Goal: Information Seeking & Learning: Check status

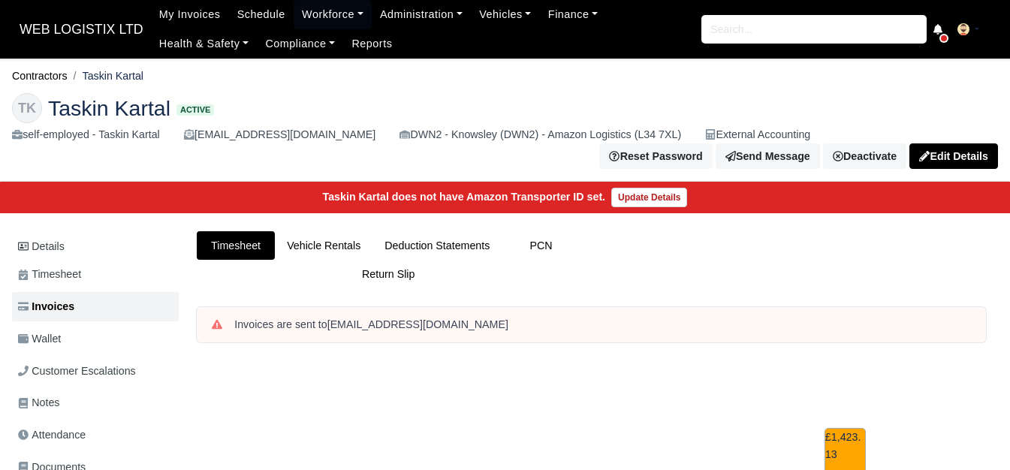
drag, startPoint x: 85, startPoint y: 75, endPoint x: 155, endPoint y: 77, distance: 69.9
click at [155, 77] on ol "Contractors Taskin Kartal" at bounding box center [505, 76] width 986 height 23
copy li "Taskin Kartal"
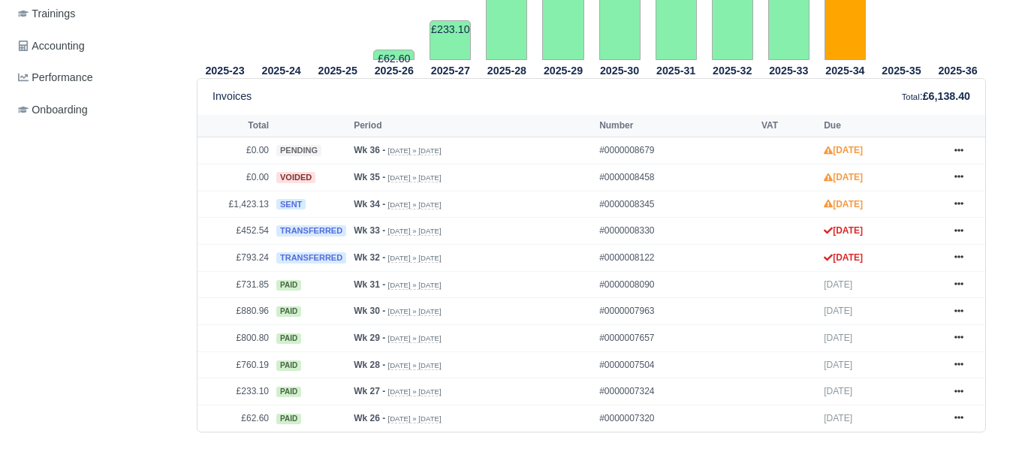
scroll to position [619, 0]
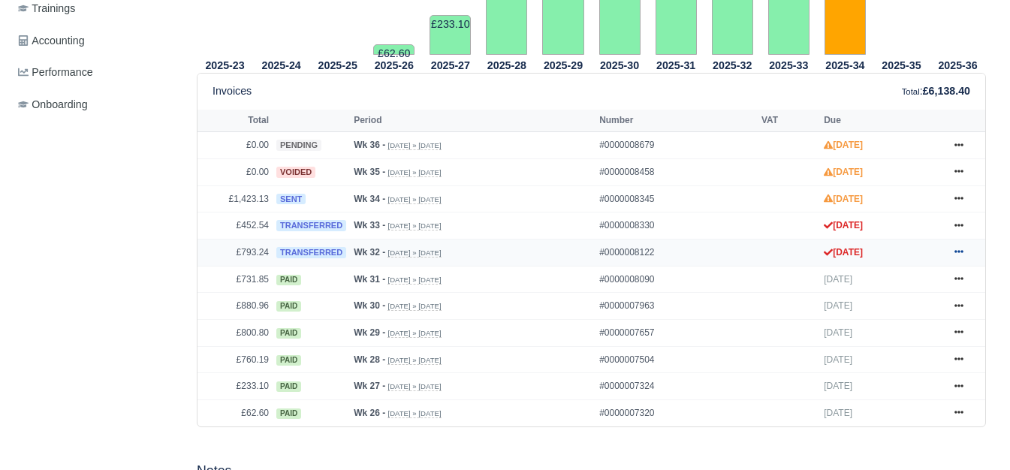
click at [959, 247] on icon at bounding box center [958, 251] width 9 height 9
click at [959, 221] on icon at bounding box center [958, 225] width 9 height 9
click at [965, 190] on link at bounding box center [959, 199] width 23 height 19
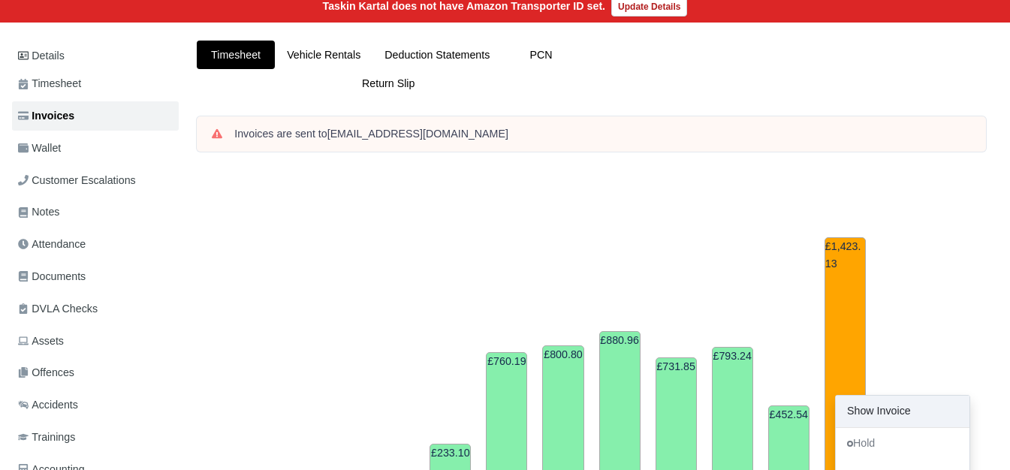
scroll to position [0, 0]
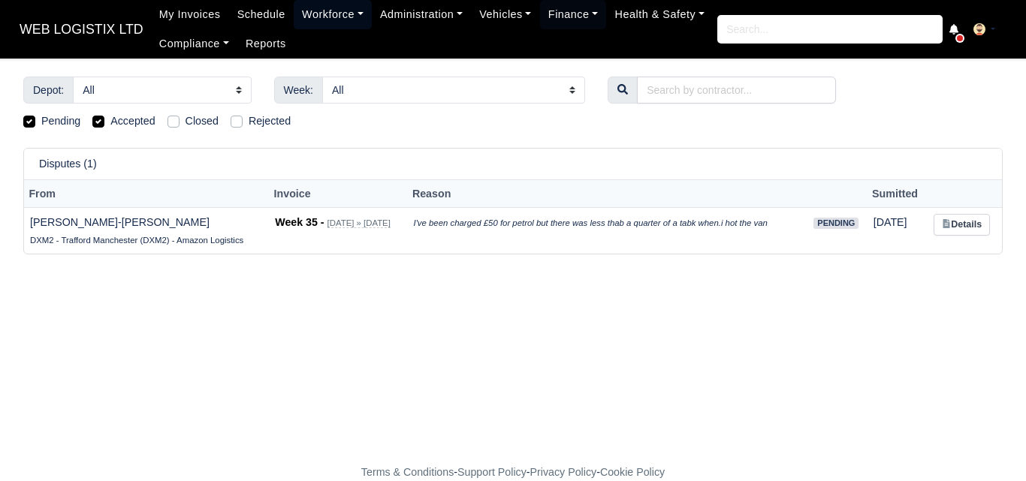
click at [301, 19] on link "Workforce" at bounding box center [333, 14] width 78 height 29
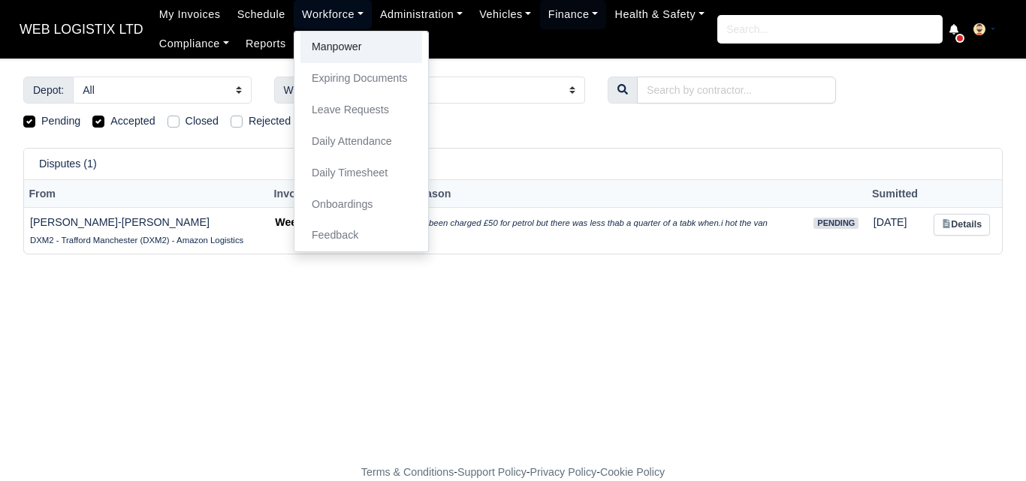
click at [301, 38] on link "Manpower" at bounding box center [361, 48] width 122 height 32
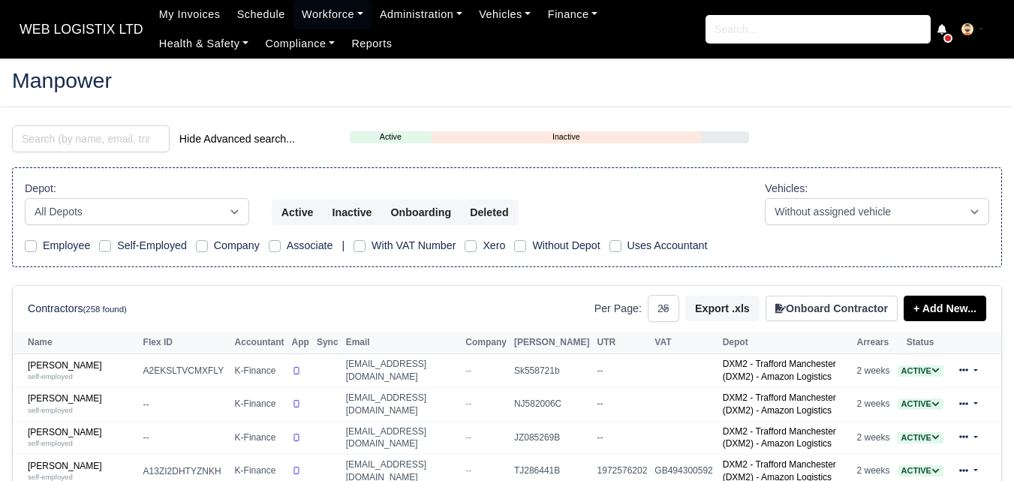
select select "25"
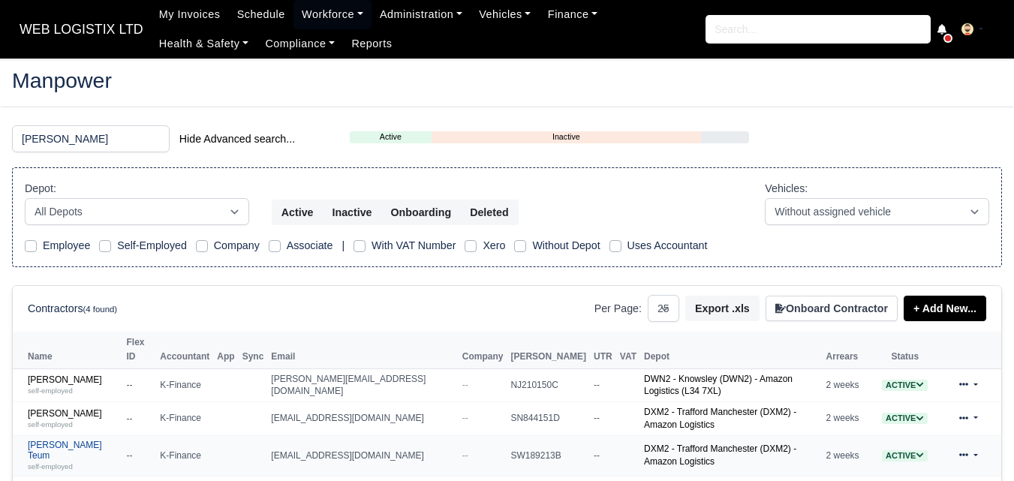
type input "[PERSON_NAME]"
click at [101, 440] on link "[PERSON_NAME] Teum self-employed" at bounding box center [74, 456] width 92 height 32
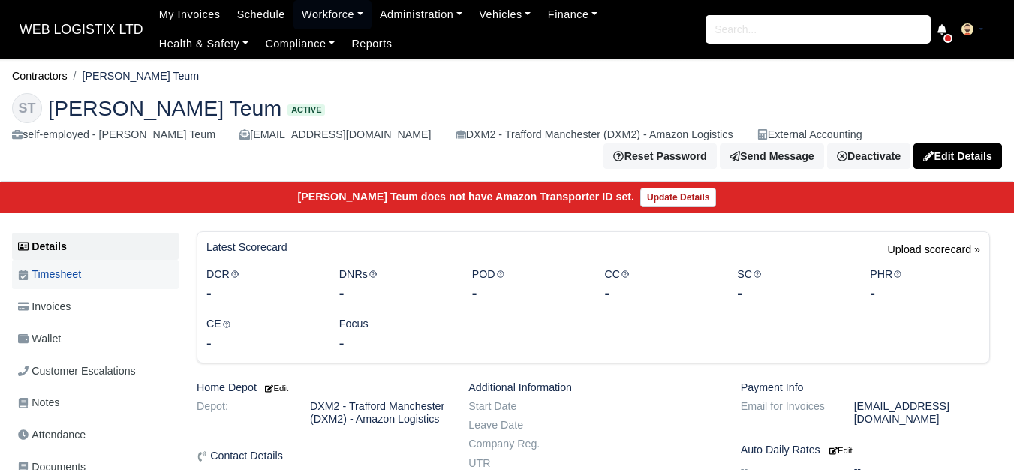
click at [69, 267] on link "Timesheet" at bounding box center [95, 274] width 167 height 29
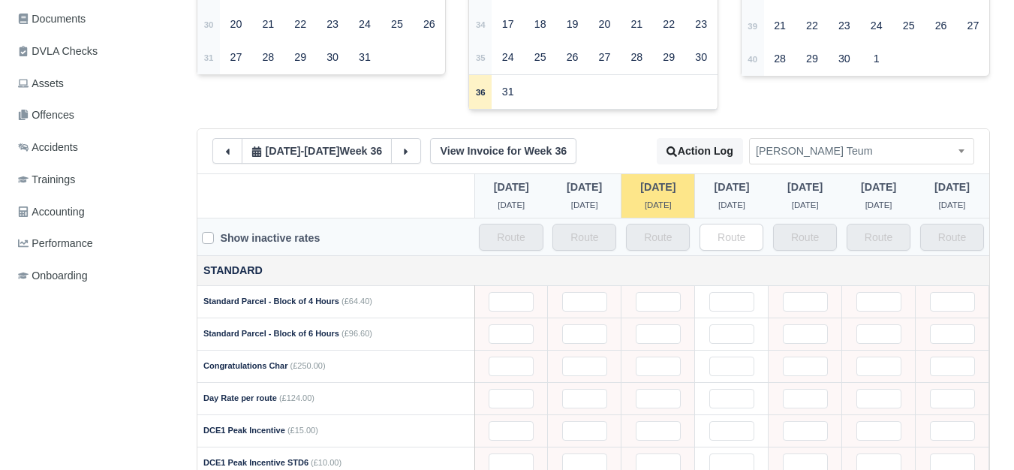
scroll to position [417, 0]
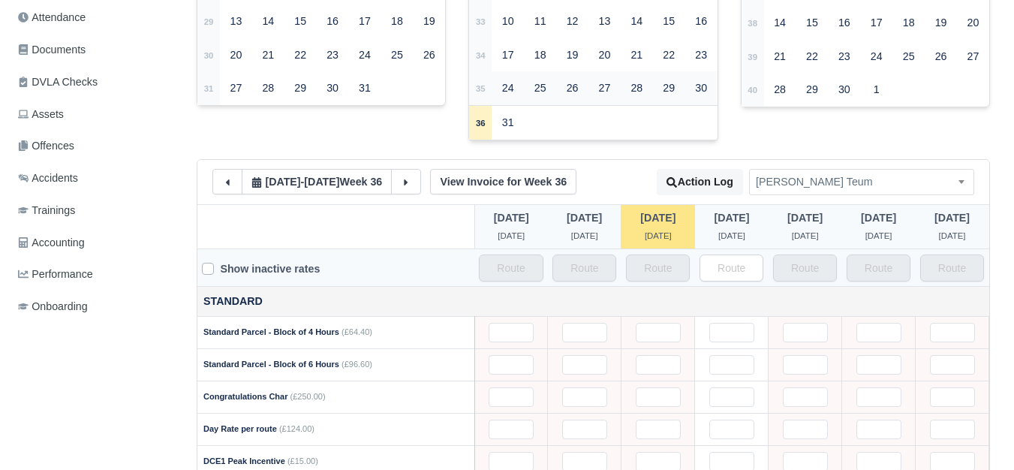
click at [486, 95] on td "35" at bounding box center [480, 88] width 23 height 34
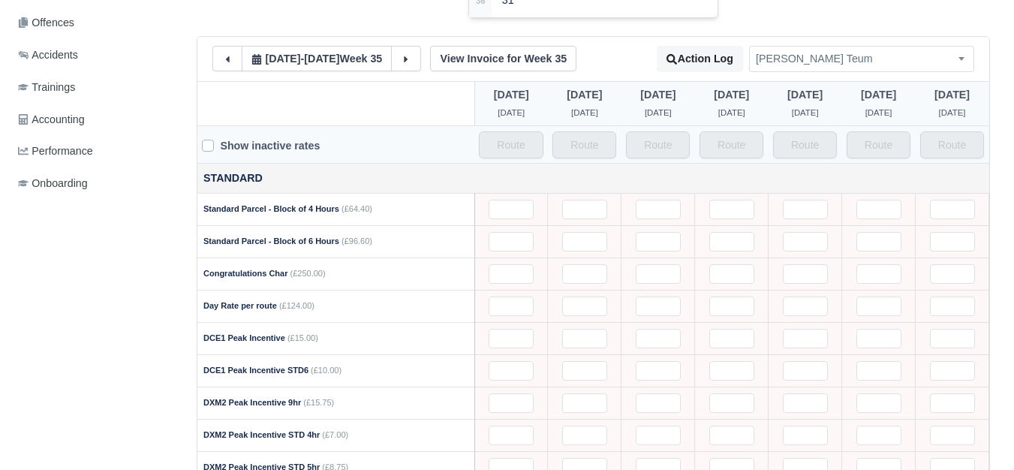
scroll to position [431, 0]
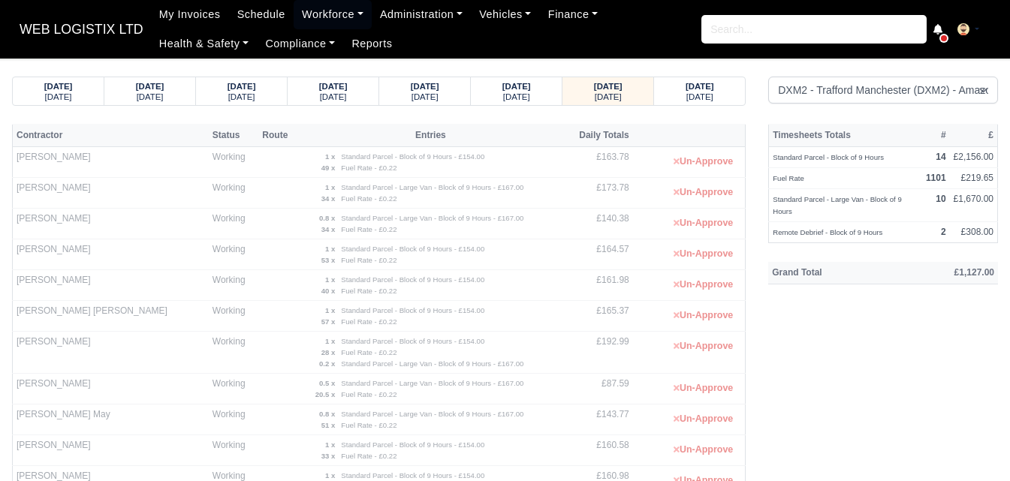
select select "1"
click at [69, 17] on span "WEB LOGISTIX LTD" at bounding box center [81, 29] width 139 height 30
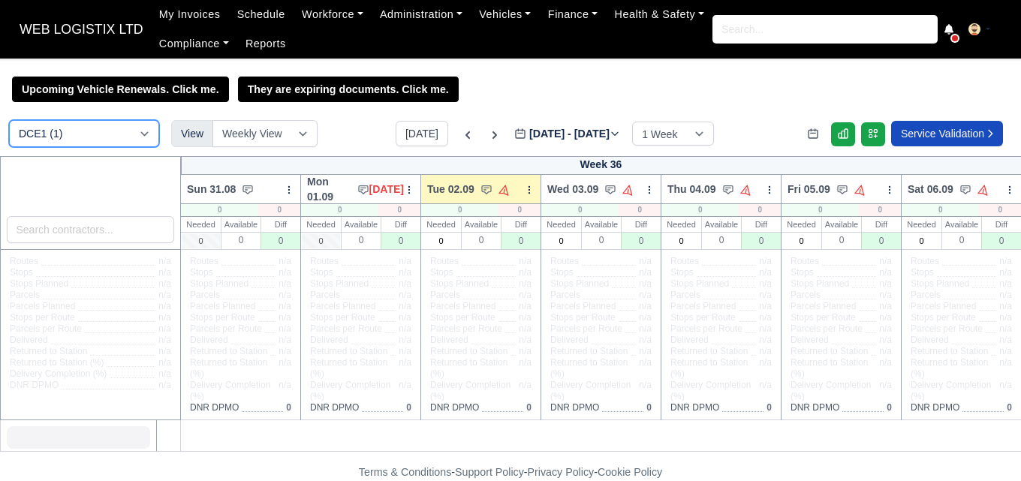
click at [133, 137] on select "DCE1 (1) DWN2 (38) DXM2 (44)" at bounding box center [84, 133] width 150 height 27
select select "1"
click at [9, 122] on select "DCE1 (1) DWN2 (38) DXM2 (44)" at bounding box center [84, 133] width 150 height 27
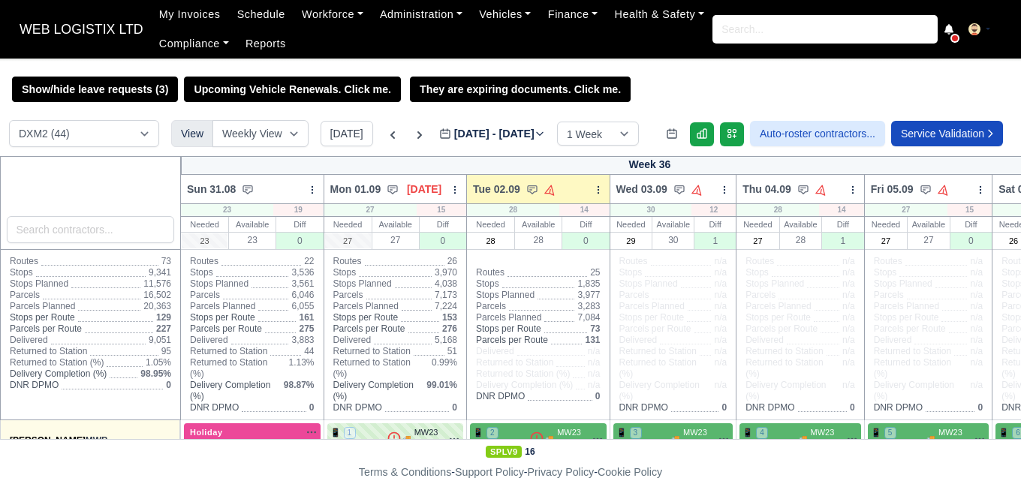
click at [506, 140] on label "Aug 31 - Sep 06, 2025 2025-09-02" at bounding box center [492, 133] width 106 height 17
click at [506, 140] on input "2025-09-02" at bounding box center [524, 141] width 170 height 32
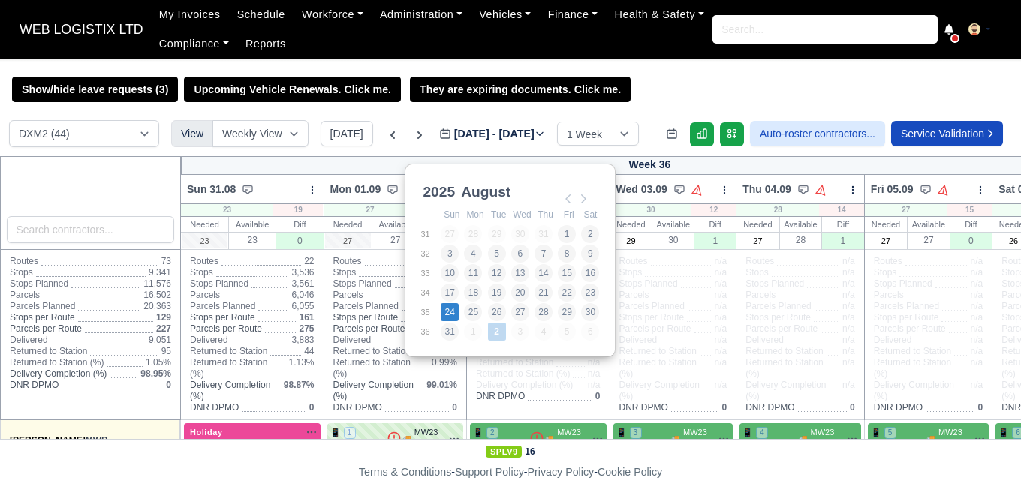
type input "2025-08-24"
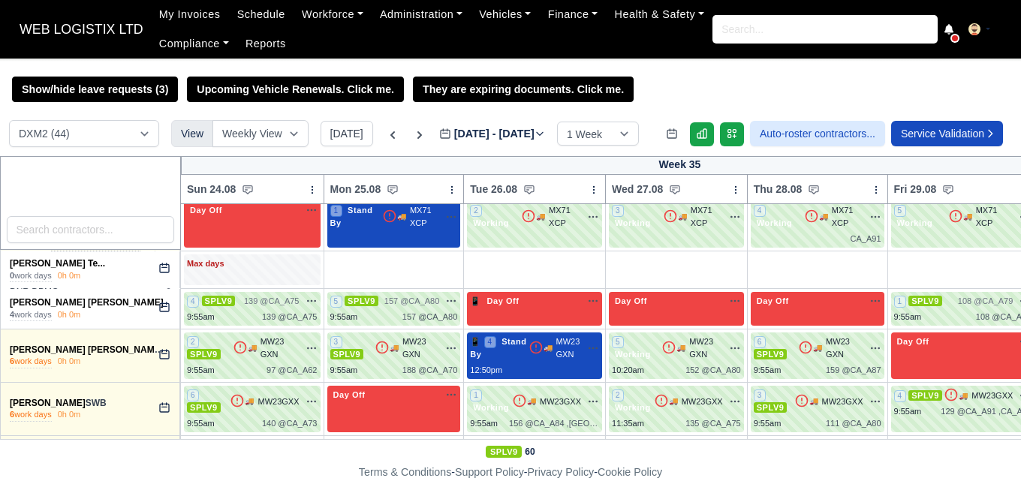
scroll to position [1781, 0]
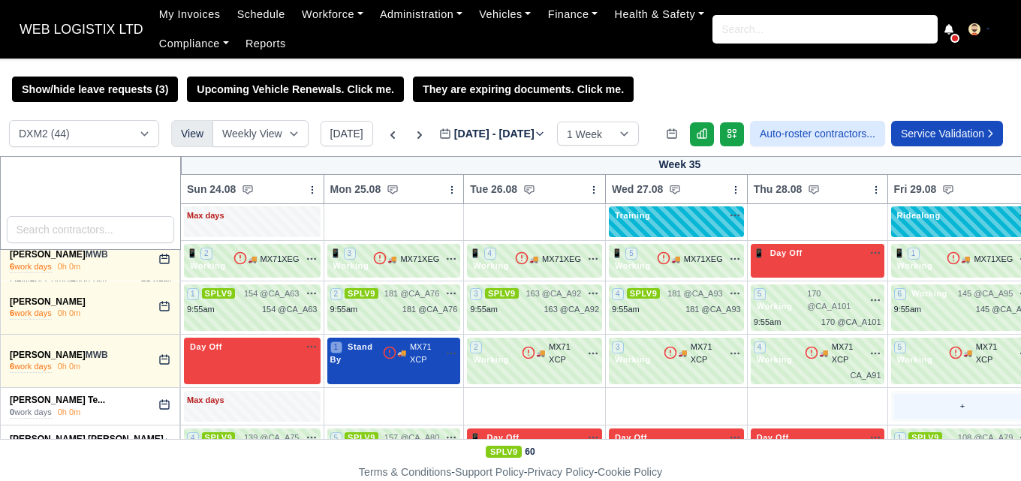
click at [939, 394] on div "+" at bounding box center [962, 406] width 137 height 25
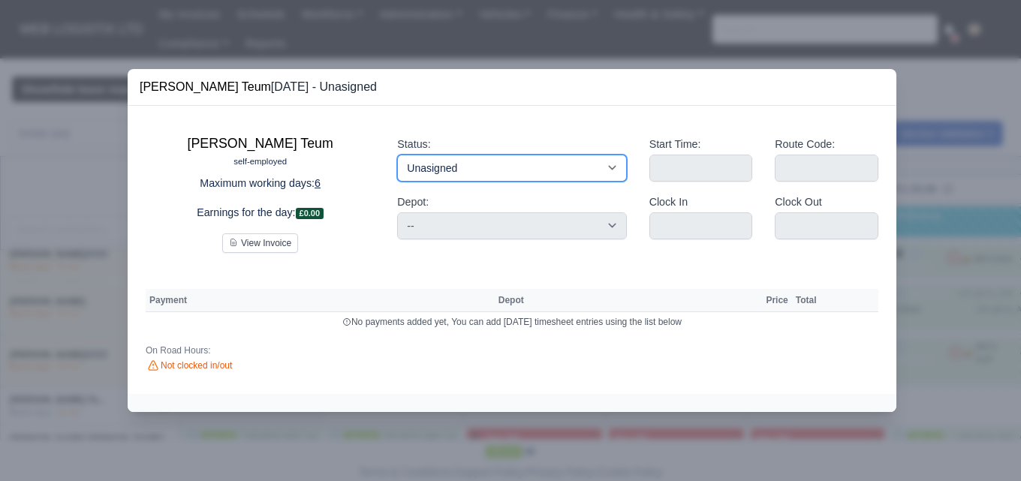
click at [448, 158] on select "Working Day Off Stand By Holiday Other Depot In Office OSM Ridealong Nursery 1 …" at bounding box center [511, 168] width 229 height 27
select select "Available"
click at [397, 155] on select "Working Day Off Stand By Holiday Other Depot In Office OSM Ridealong Nursery 1 …" at bounding box center [511, 168] width 229 height 27
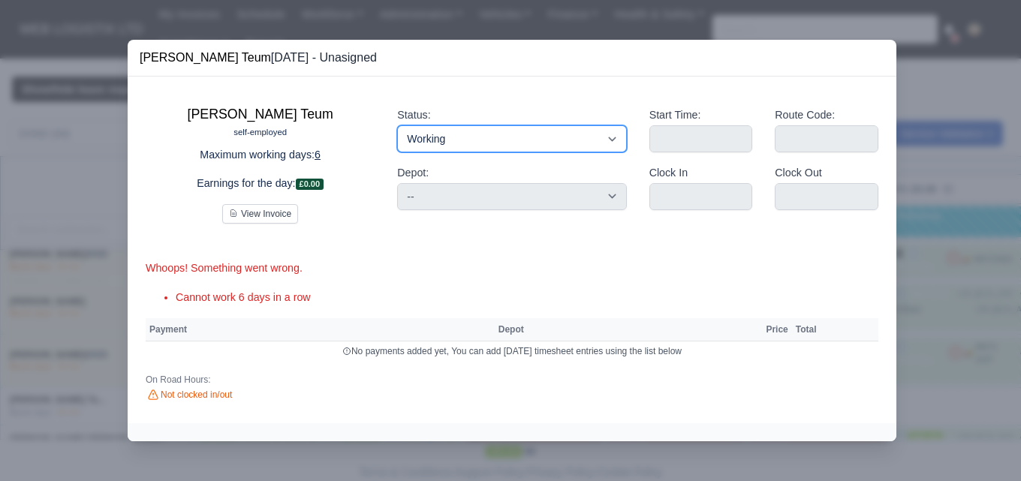
click at [509, 137] on select "Working Day Off Stand By Holiday Other Depot In Office OSM Ridealong Nursery 1 …" at bounding box center [511, 138] width 229 height 27
select select "Training"
click at [397, 125] on select "Working Day Off Stand By Holiday Other Depot In Office OSM Ridealong Nursery 1 …" at bounding box center [511, 138] width 229 height 27
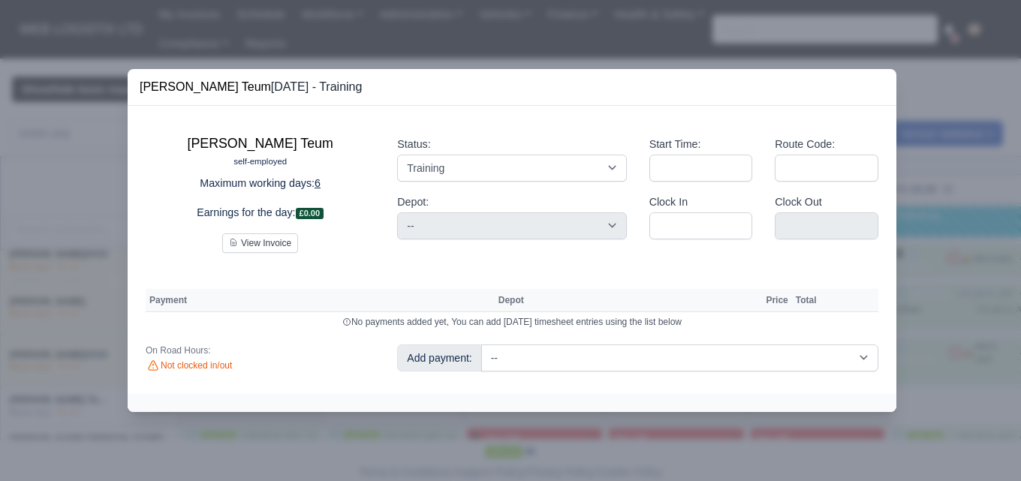
click at [940, 270] on div at bounding box center [510, 240] width 1021 height 481
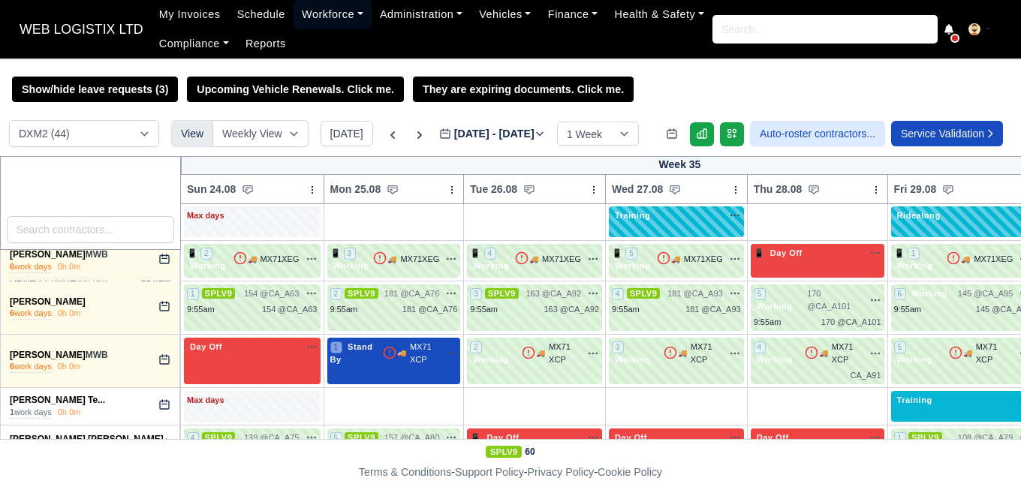
click at [312, 20] on link "Workforce" at bounding box center [333, 14] width 78 height 29
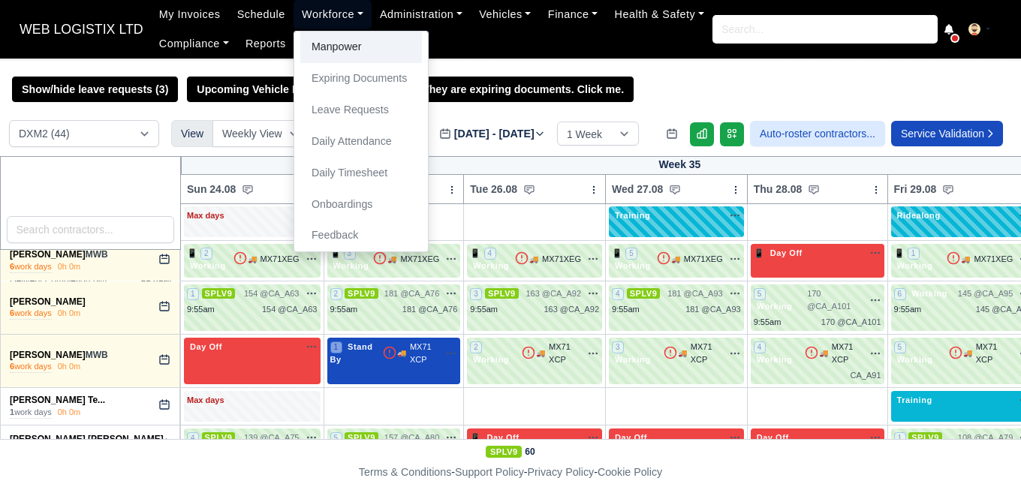
click at [321, 45] on link "Manpower" at bounding box center [361, 48] width 122 height 32
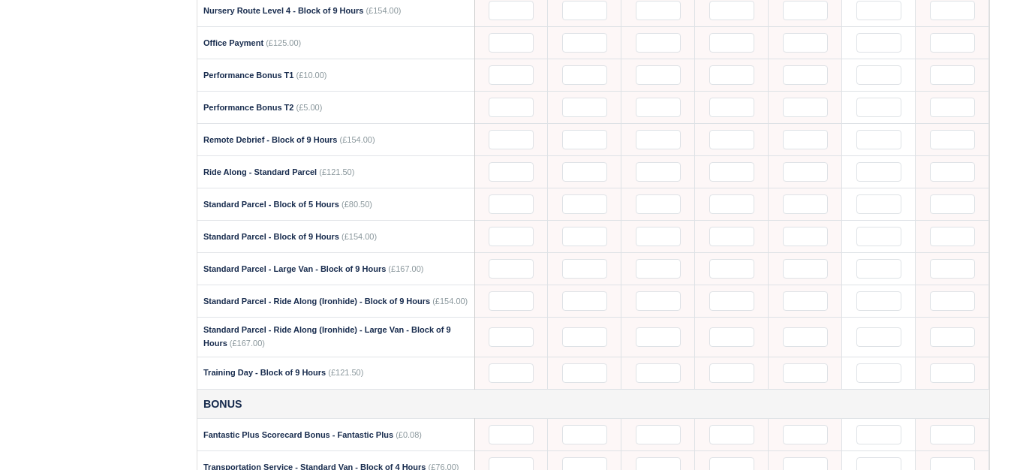
scroll to position [1310, 0]
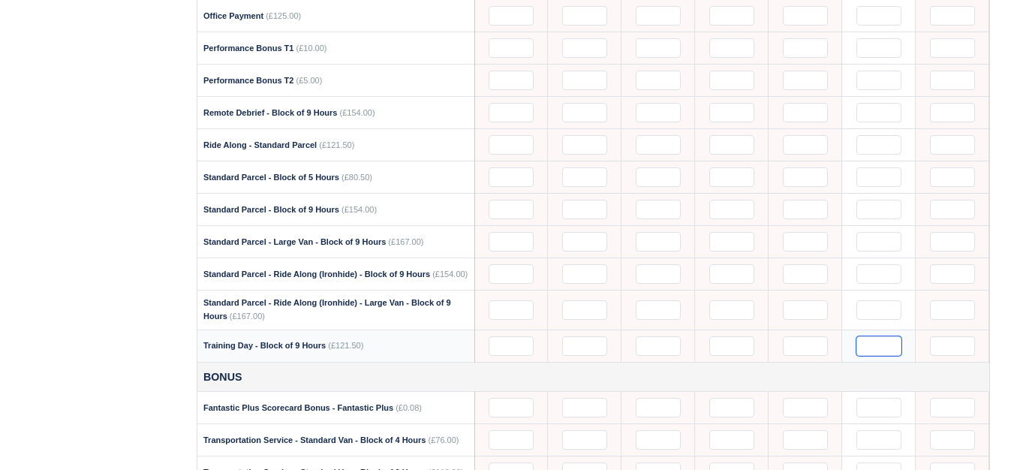
click at [877, 356] on input "text" at bounding box center [879, 346] width 45 height 20
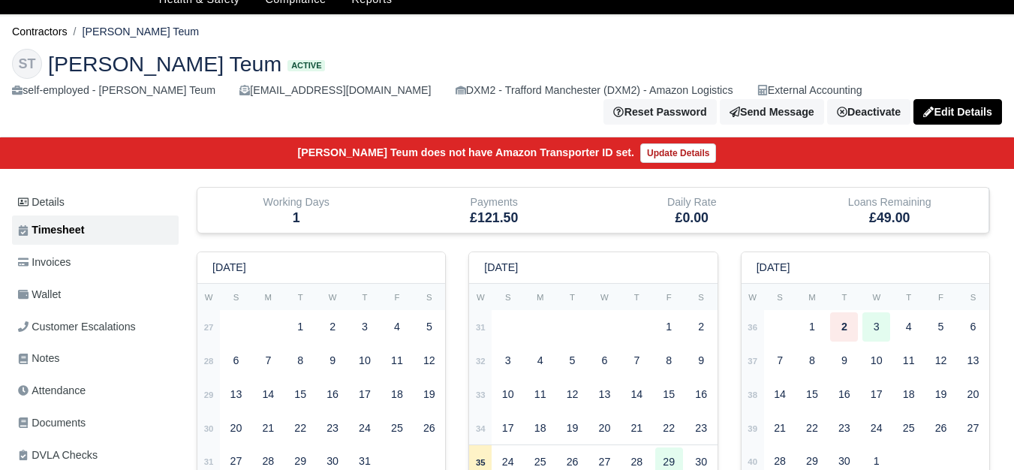
scroll to position [295, 0]
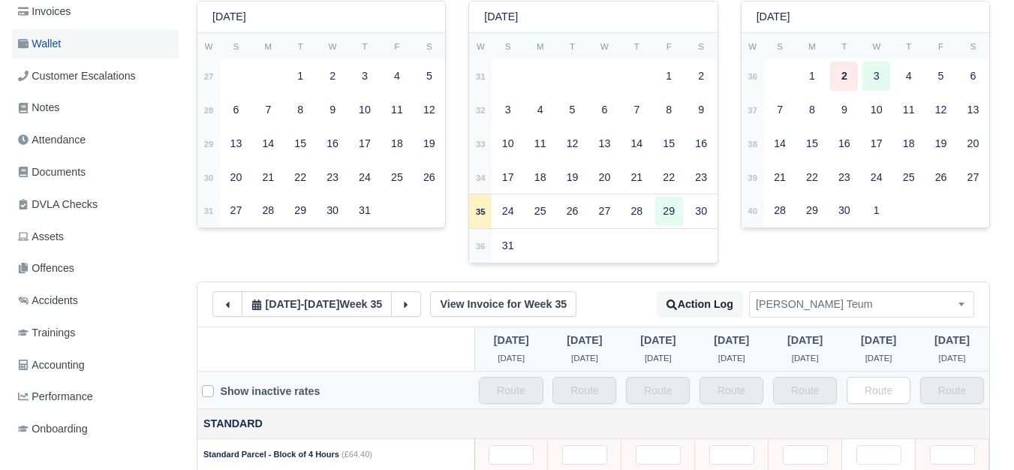
click at [93, 39] on link "Wallet" at bounding box center [95, 43] width 167 height 29
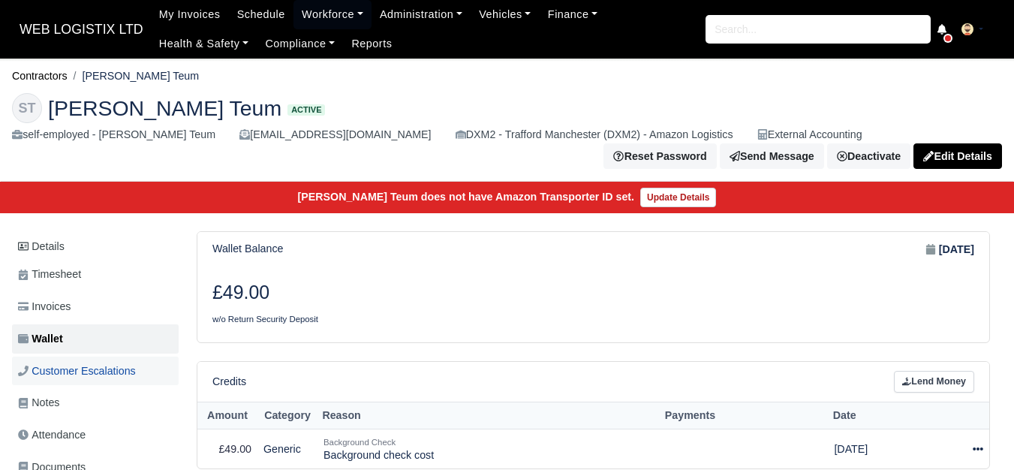
scroll to position [63, 0]
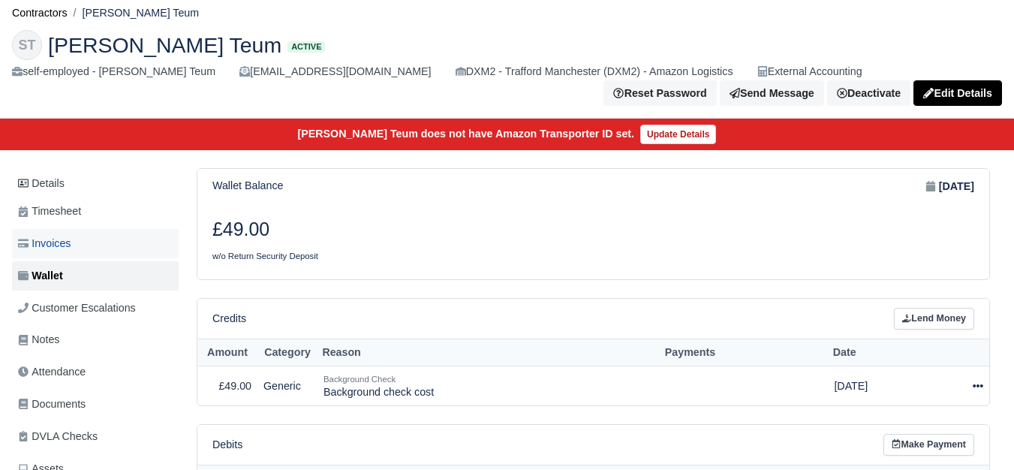
click at [76, 247] on link "Invoices" at bounding box center [95, 243] width 167 height 29
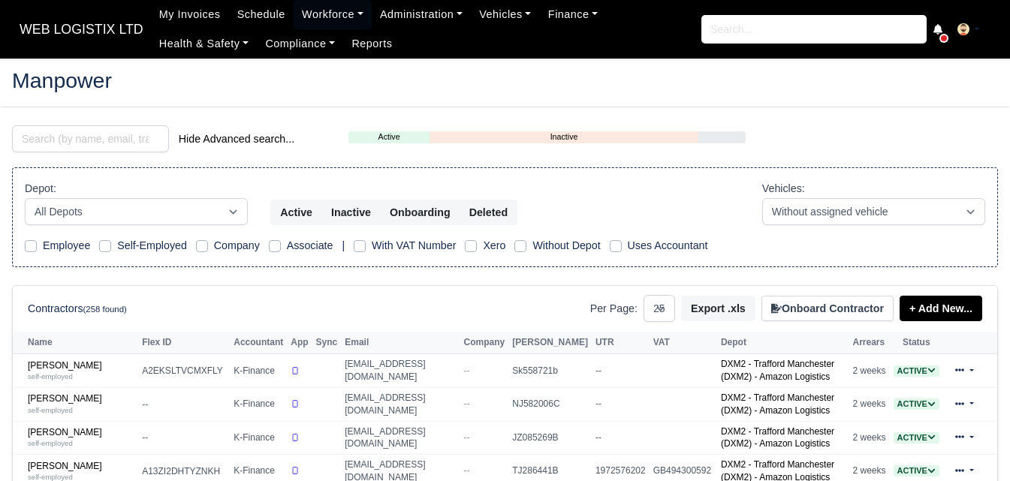
select select "25"
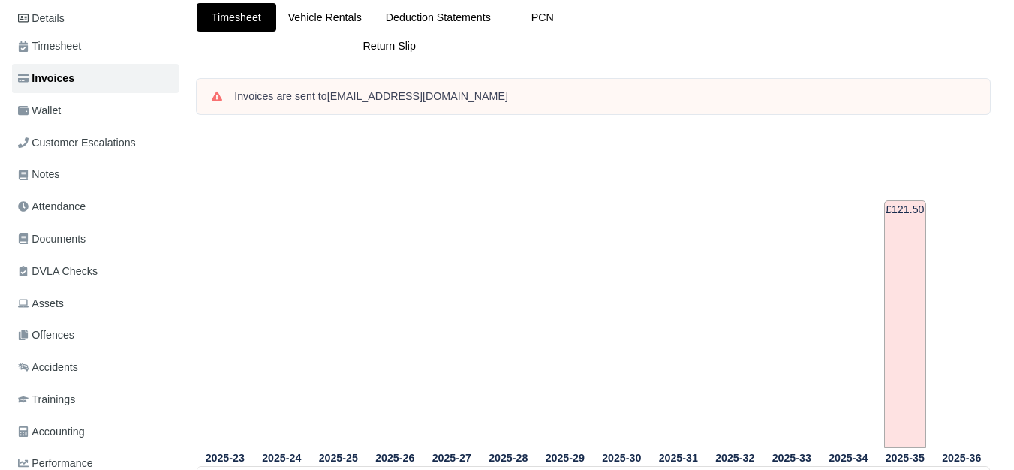
scroll to position [174, 0]
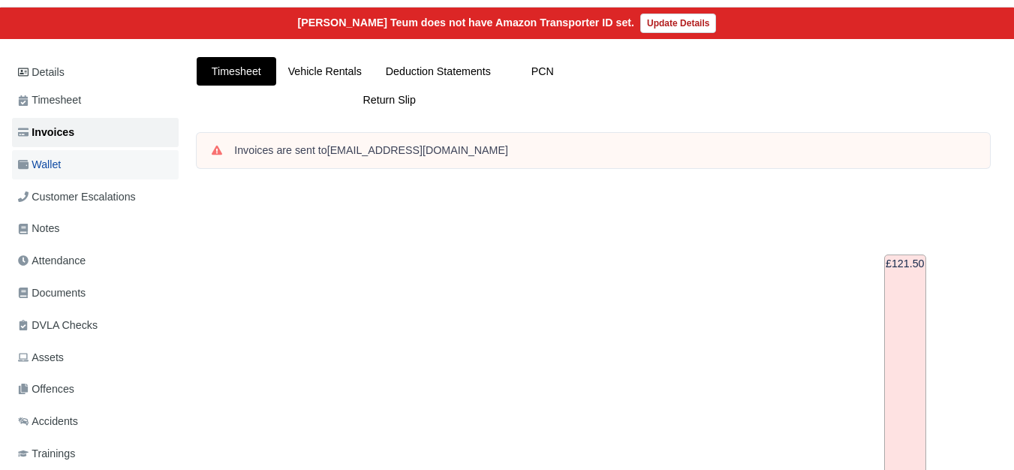
click at [92, 167] on link "Wallet" at bounding box center [95, 164] width 167 height 29
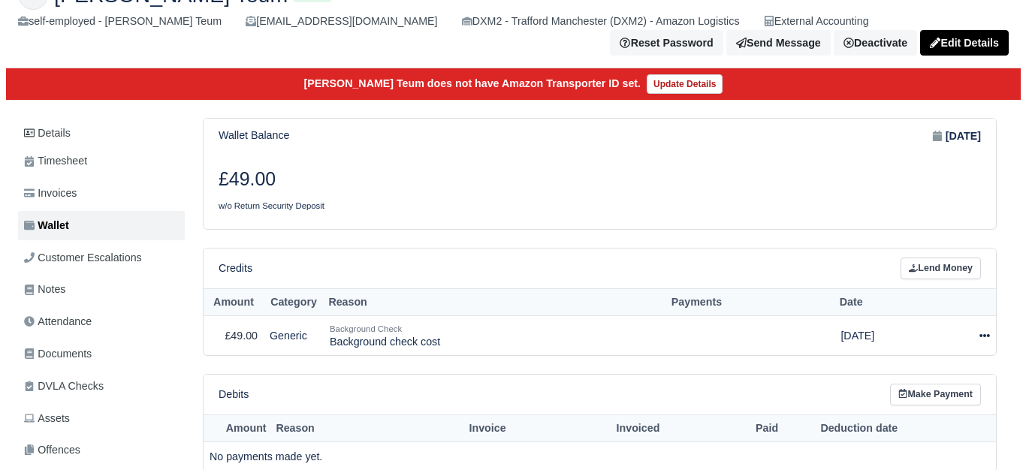
scroll to position [151, 0]
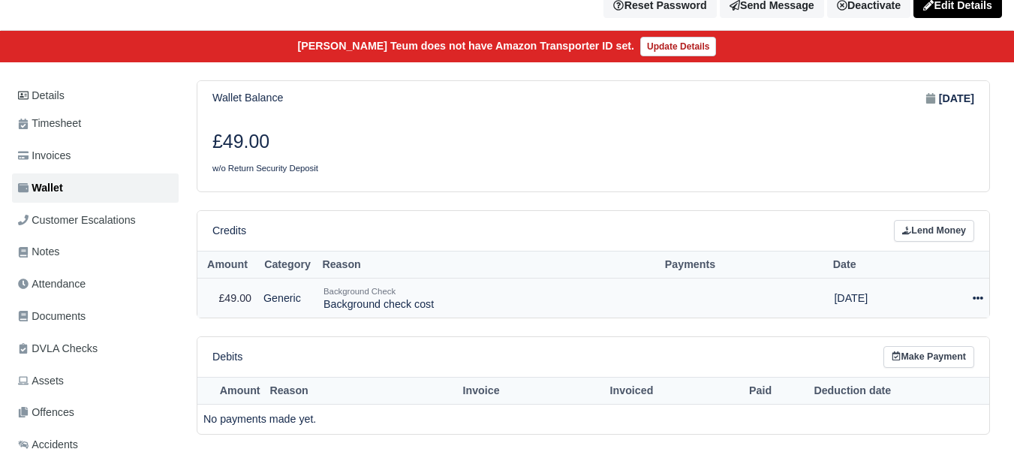
click at [981, 297] on icon at bounding box center [978, 298] width 11 height 11
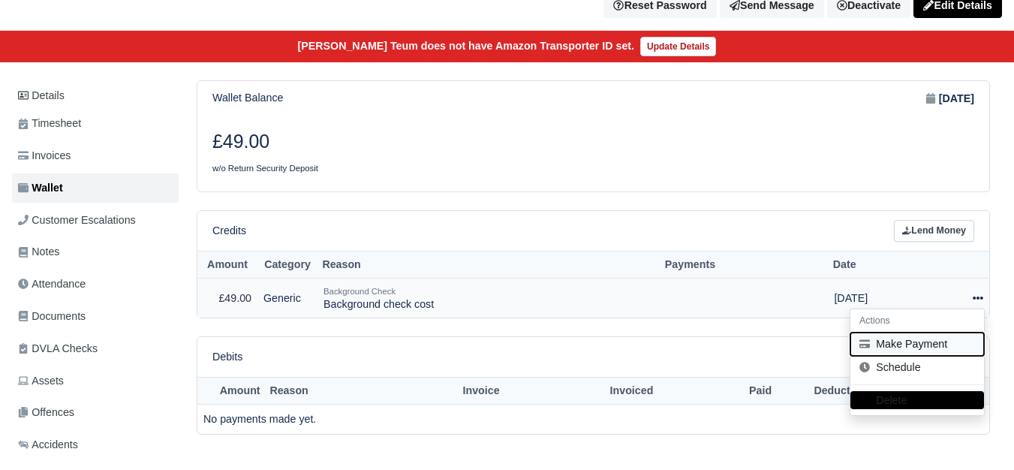
click at [917, 347] on button "Make Payment" at bounding box center [918, 344] width 134 height 23
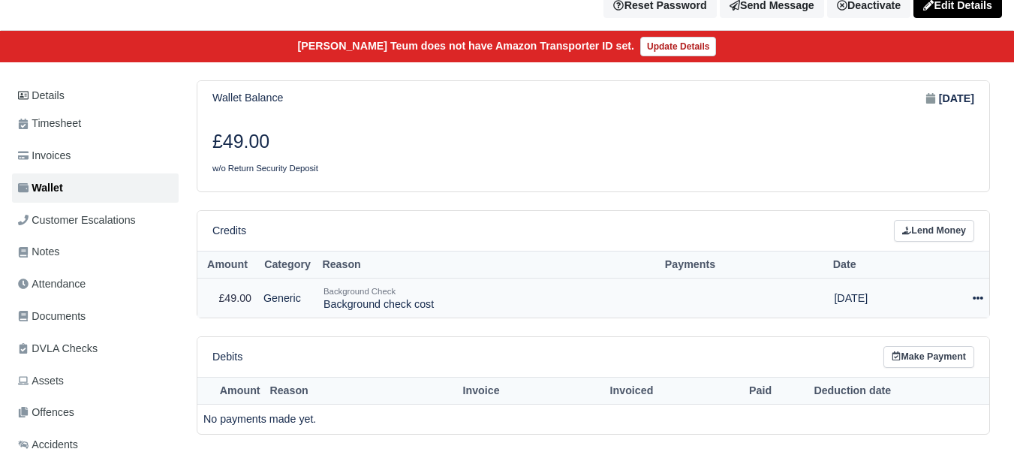
select select "6563"
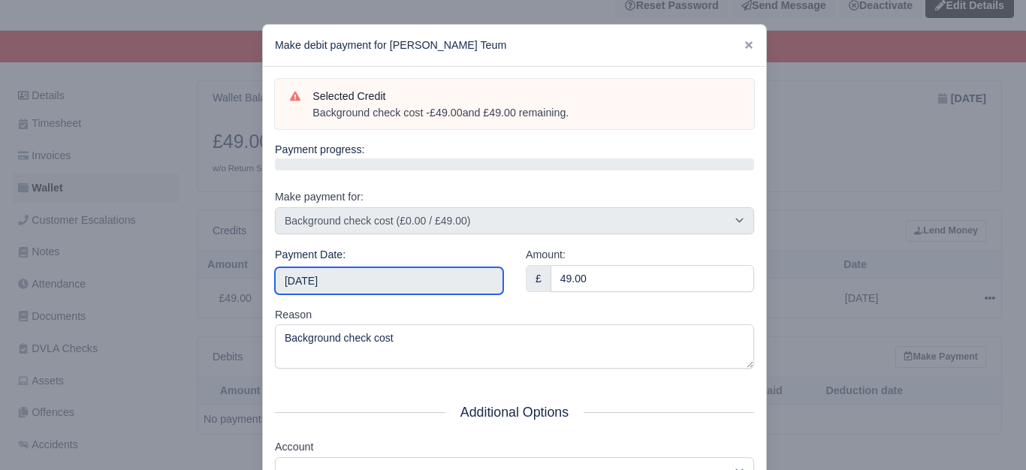
click at [402, 288] on input "[DATE]" at bounding box center [389, 280] width 228 height 27
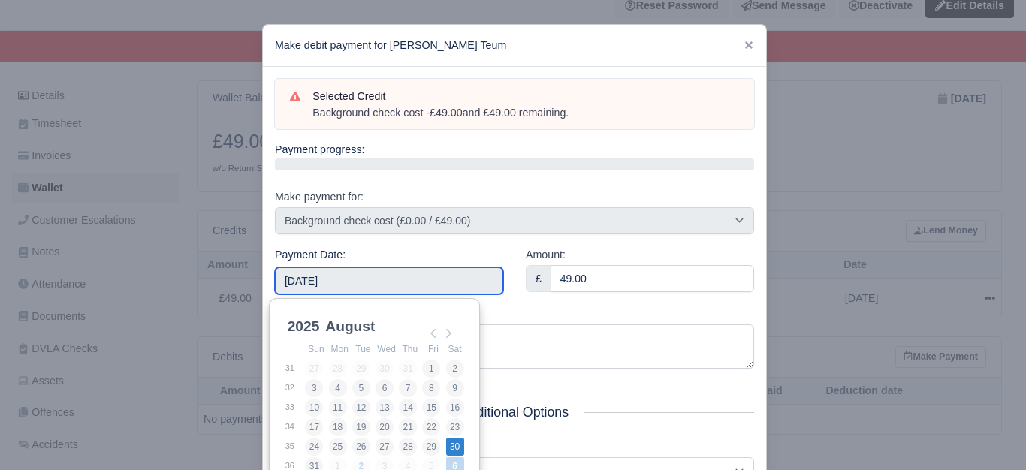
type input "[DATE]"
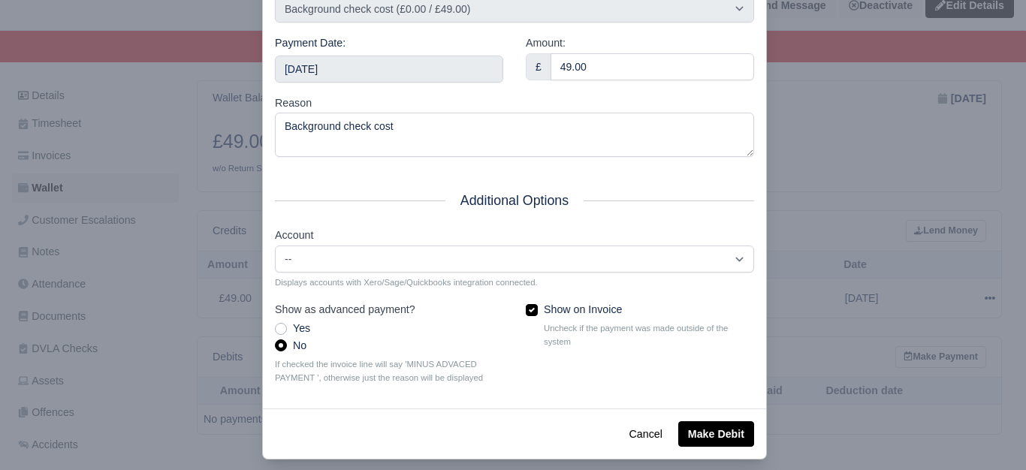
scroll to position [227, 0]
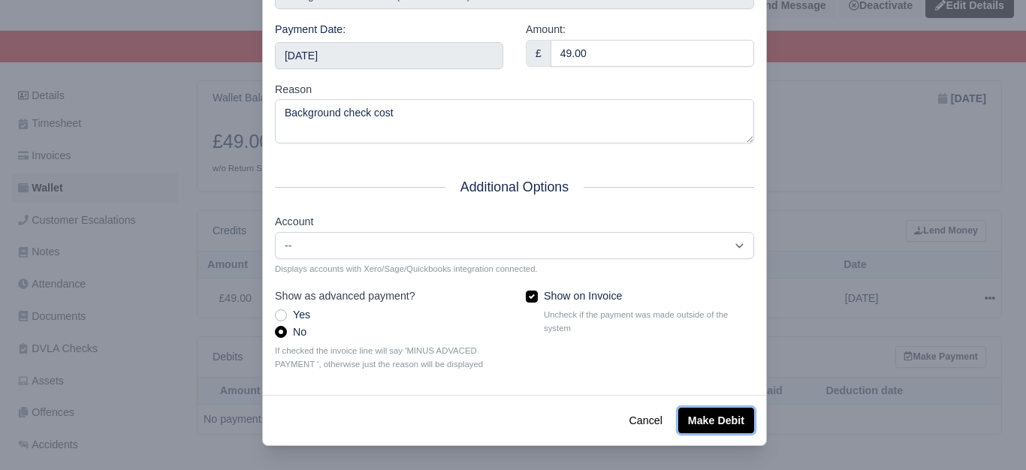
click at [720, 411] on button "Make Debit" at bounding box center [716, 421] width 76 height 26
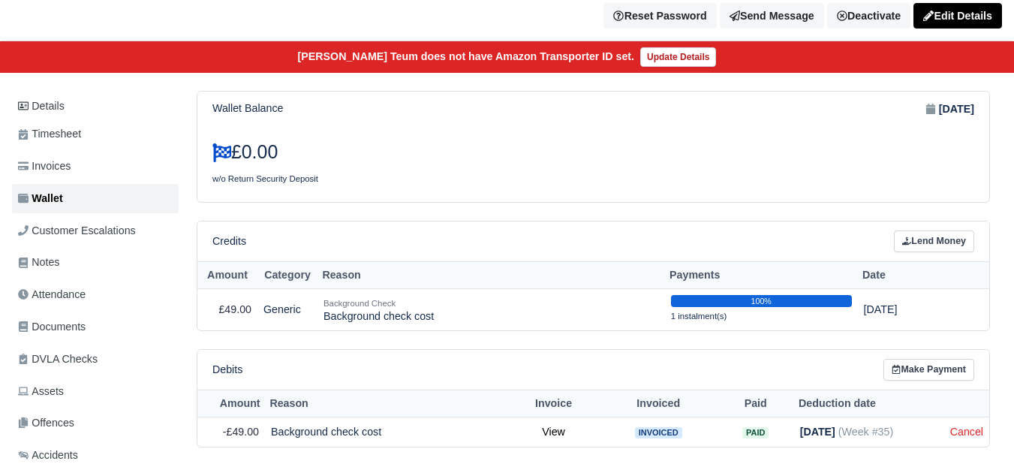
scroll to position [120, 0]
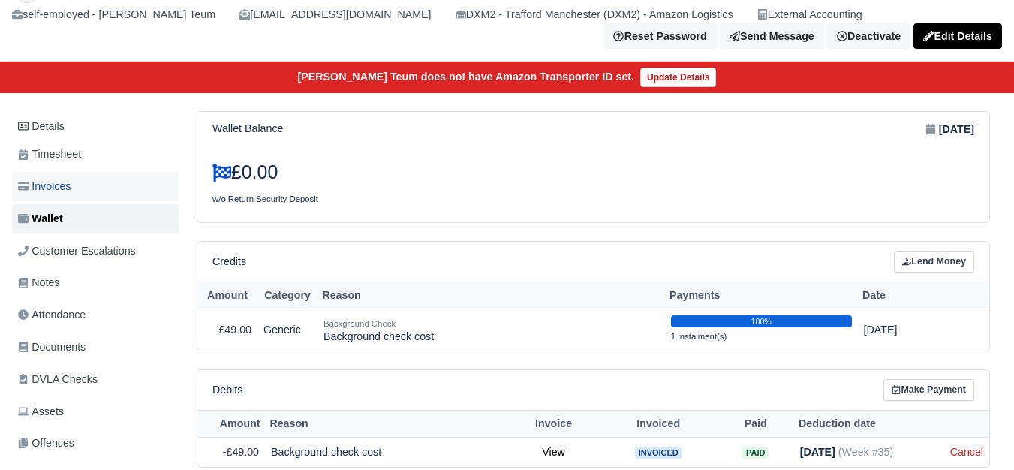
click at [41, 195] on span "Invoices" at bounding box center [44, 186] width 53 height 17
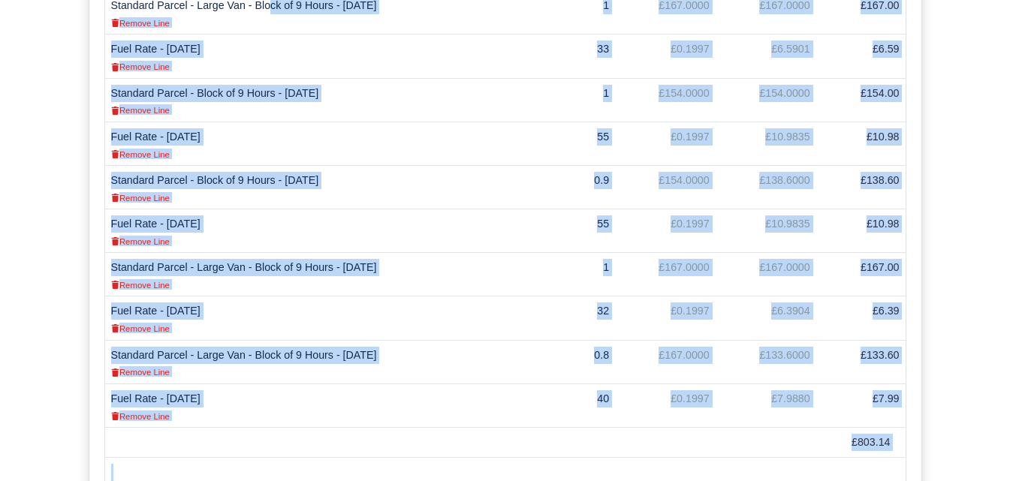
scroll to position [535, 0]
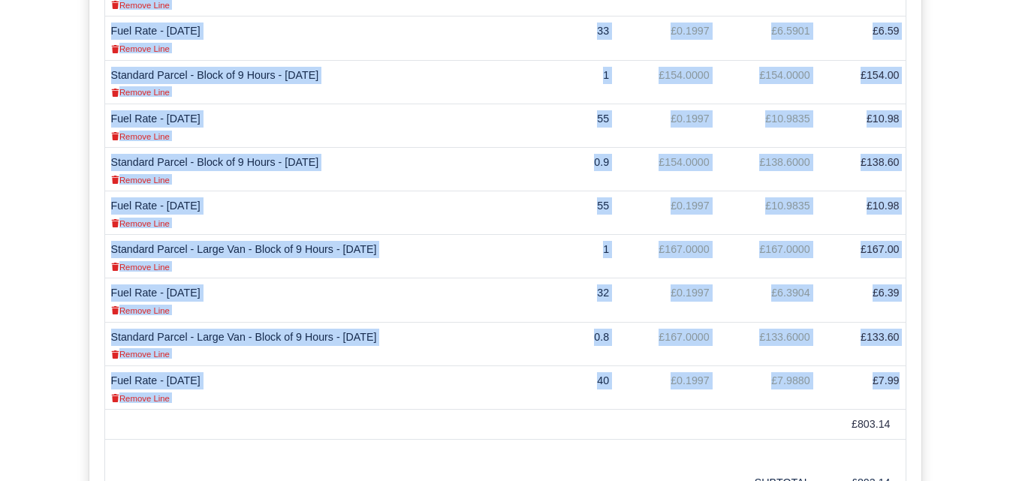
drag, startPoint x: 110, startPoint y: 83, endPoint x: 905, endPoint y: 373, distance: 846.3
click at [904, 373] on tbody "Standard Parcel - Large Van - Block of 9 Hours - [DATE] Remove Line 1 £167.0000…" at bounding box center [504, 191] width 801 height 437
copy tbody "Loremips Dolors - Ametc Adi - Elits do 2 Eiusm - 02/58/6653 Tempor Inci 9 £798.…"
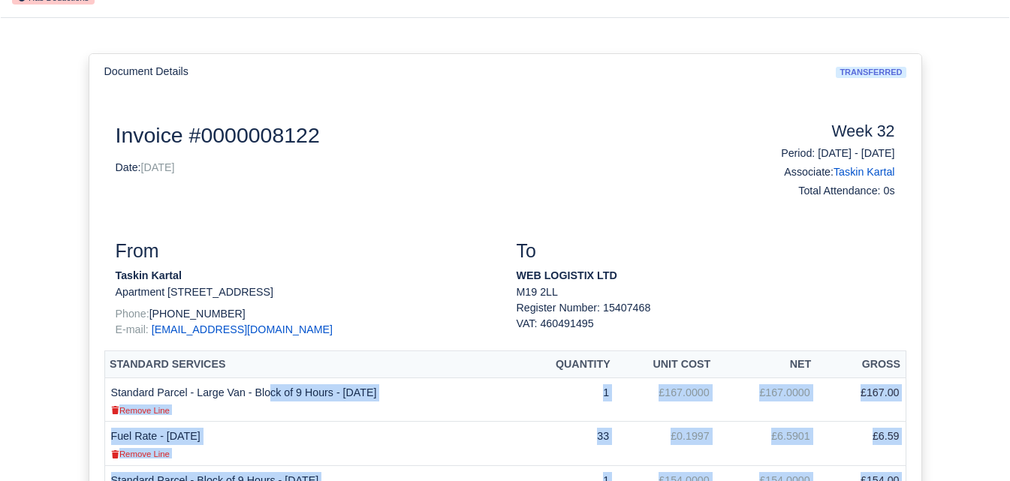
scroll to position [90, 0]
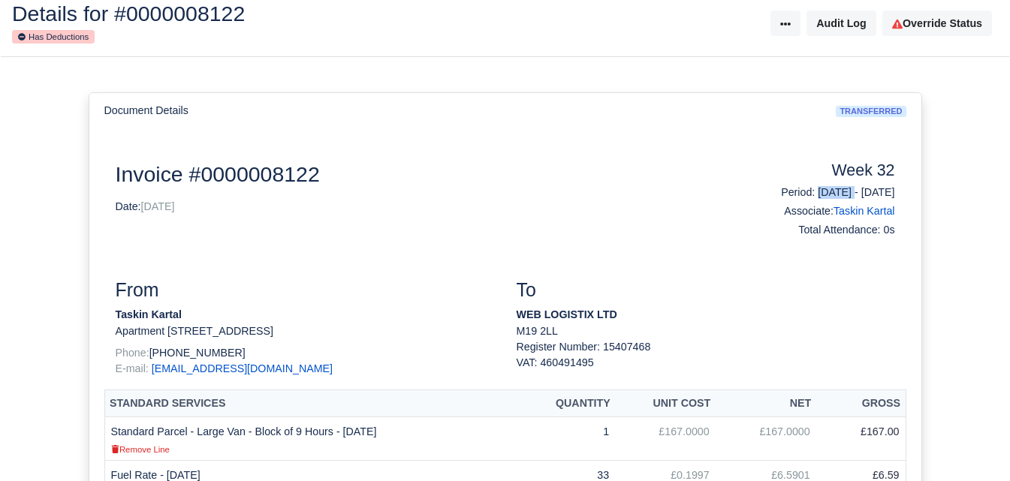
drag, startPoint x: 773, startPoint y: 190, endPoint x: 827, endPoint y: 193, distance: 54.1
click at [827, 193] on h6 "Period: [DATE] - [DATE]" at bounding box center [806, 192] width 178 height 13
copy h6 "[DATE]"
drag, startPoint x: 838, startPoint y: 193, endPoint x: 941, endPoint y: 194, distance: 102.9
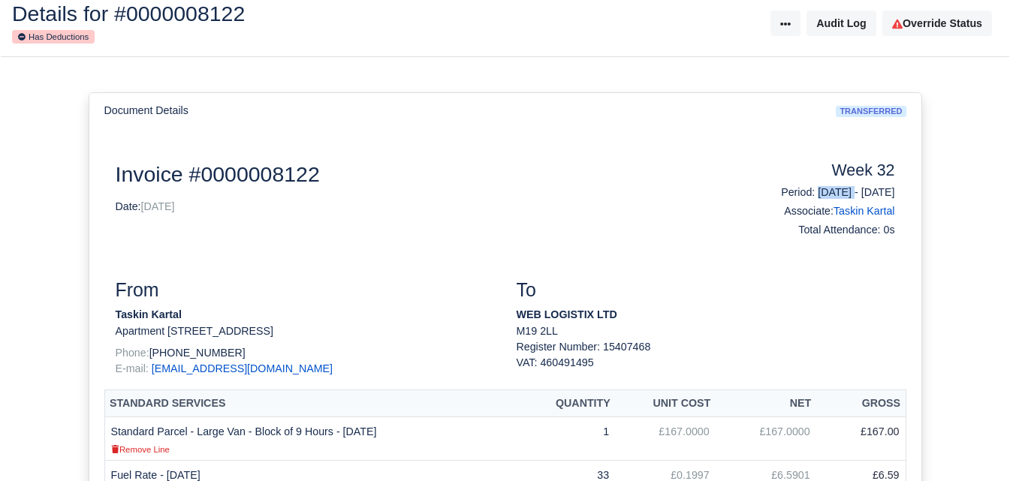
copy h6 "[DATE]"
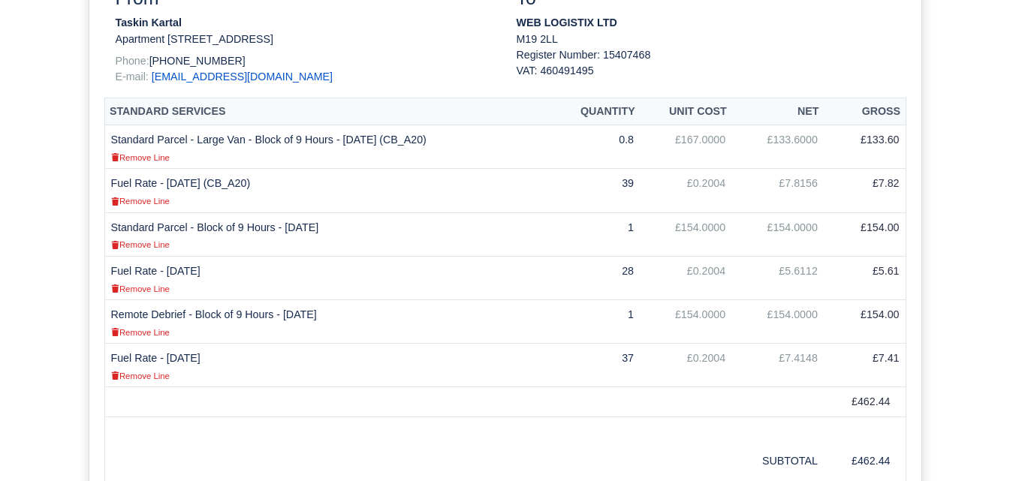
scroll to position [374, 0]
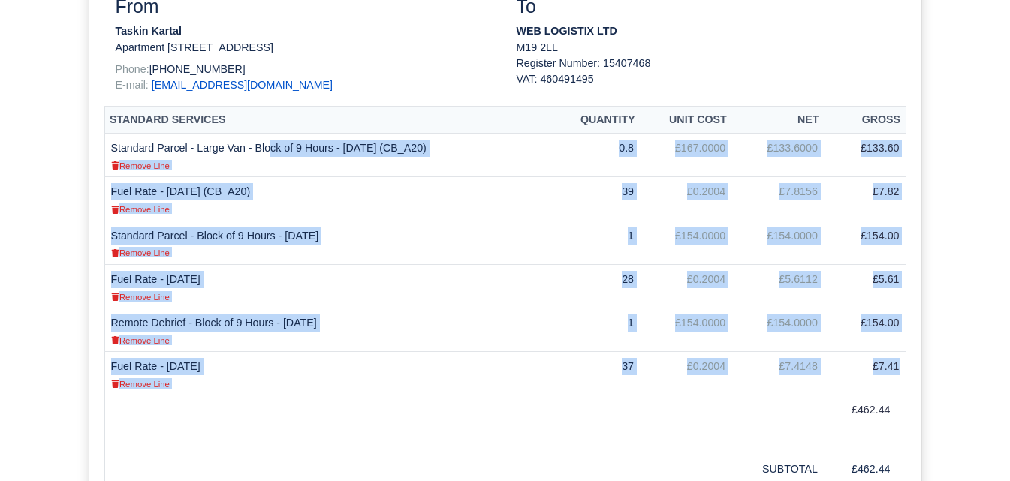
drag, startPoint x: 110, startPoint y: 146, endPoint x: 903, endPoint y: 366, distance: 822.1
click at [903, 366] on tbody "Standard Parcel - Large Van - Block of 9 Hours - [DATE] (CB_A20) Remove Line 0.…" at bounding box center [504, 265] width 801 height 262
copy tbody "Loremips Dolors - Ametc Adi - Elits do 4 Eiusm - 27/09/5682 (TE_I88) Utlabo Etd…"
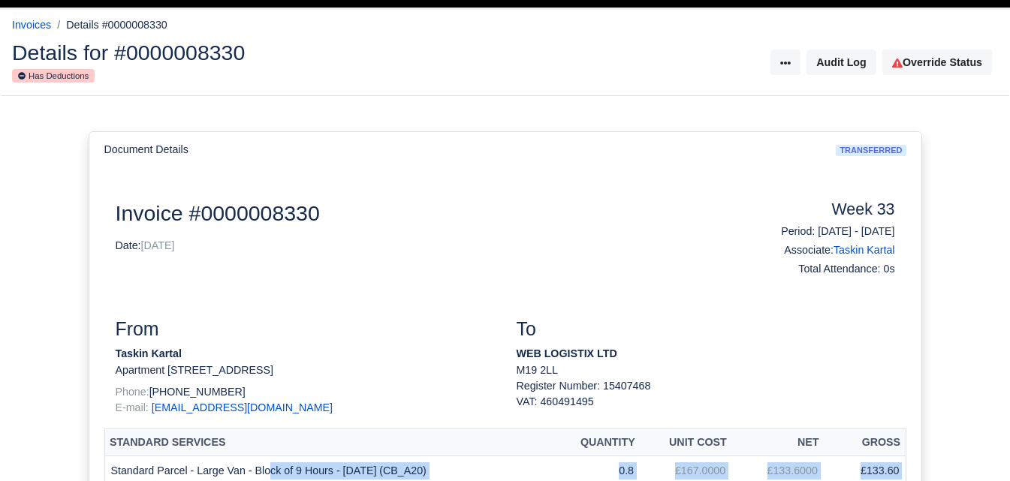
scroll to position [0, 0]
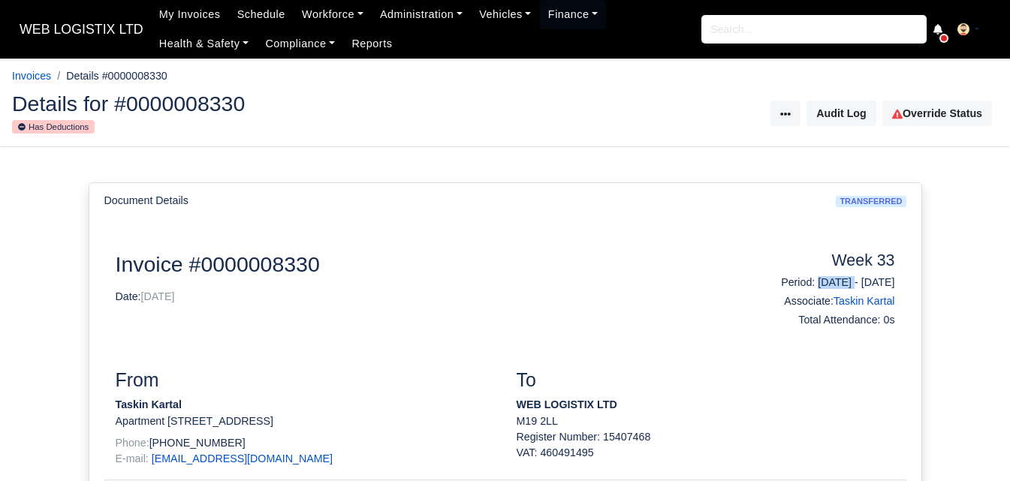
drag, startPoint x: 775, startPoint y: 282, endPoint x: 829, endPoint y: 283, distance: 54.1
click at [829, 283] on h6 "Period: [DATE] - [DATE]" at bounding box center [806, 282] width 178 height 13
copy h6 "[DATE]"
drag, startPoint x: 840, startPoint y: 279, endPoint x: 901, endPoint y: 284, distance: 61.0
click at [901, 284] on div "Week 33 Period: [DATE] - [DATE] Associate: Taskin Kartal Total Attendance: 0s" at bounding box center [806, 293] width 200 height 82
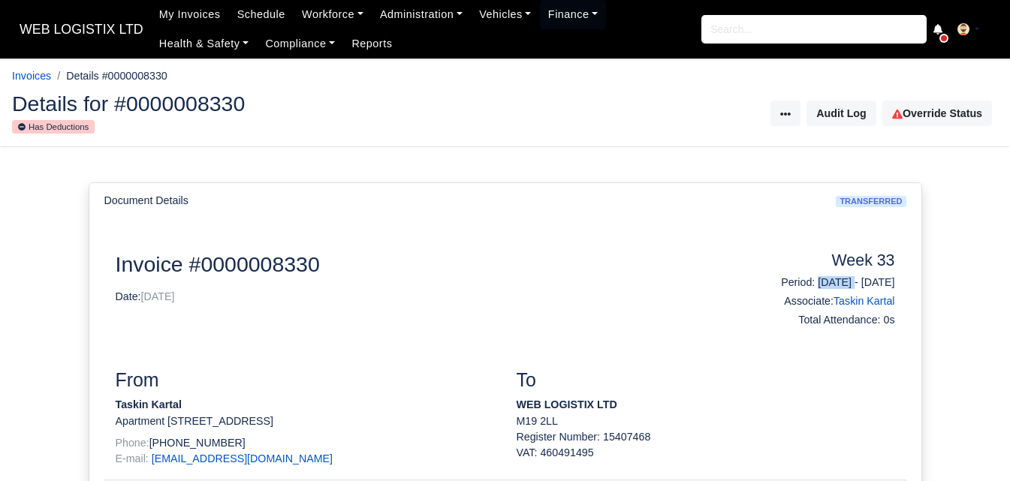
copy h6 "[DATE]"
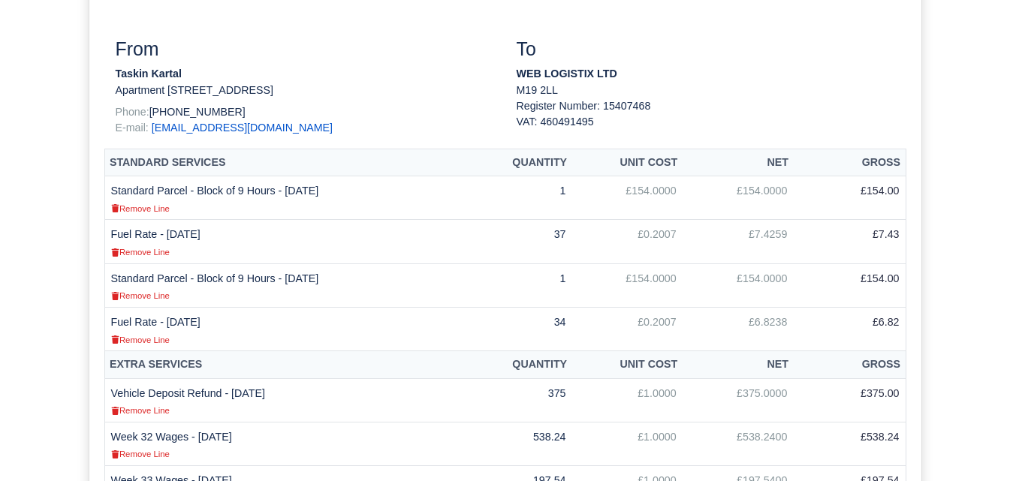
scroll to position [314, 0]
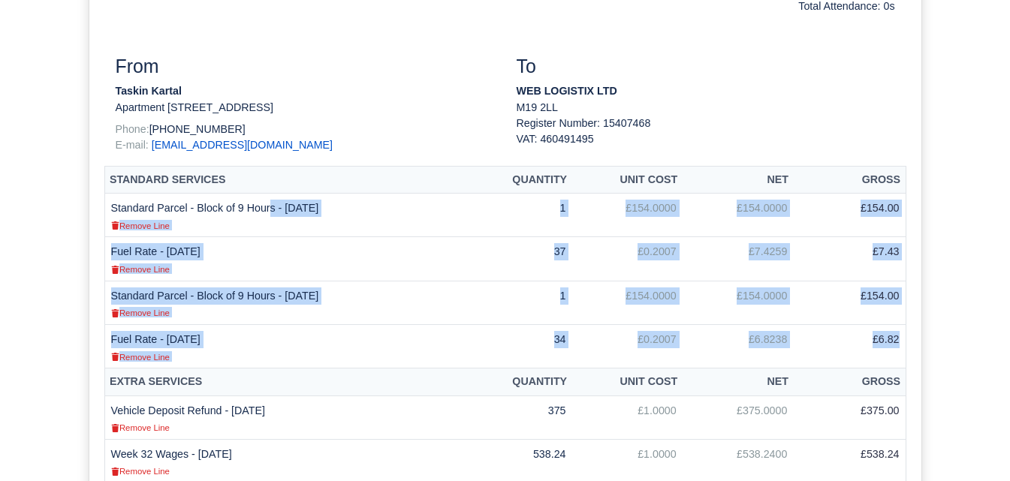
drag, startPoint x: 112, startPoint y: 204, endPoint x: 900, endPoint y: 339, distance: 799.0
click at [900, 339] on tbody "Standard Parcel - Block of 9 Hours - [DATE] Remove Line 1 £154.0000 £154.0000 £…" at bounding box center [504, 281] width 801 height 175
copy tbody "Loremips Dolors - Ametc ad 4 Elits - 69/95/8395 Doeius Temp 7 £459.2703 £183.11…"
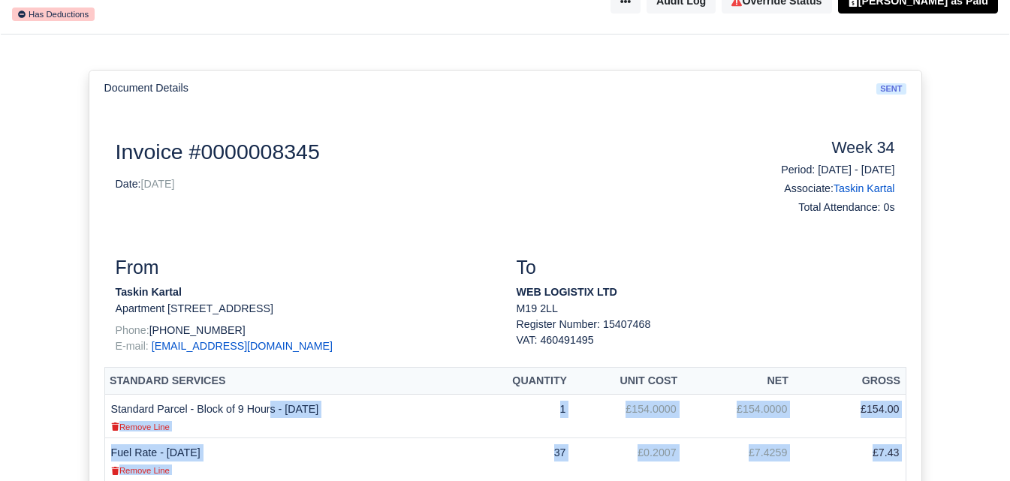
scroll to position [104, 0]
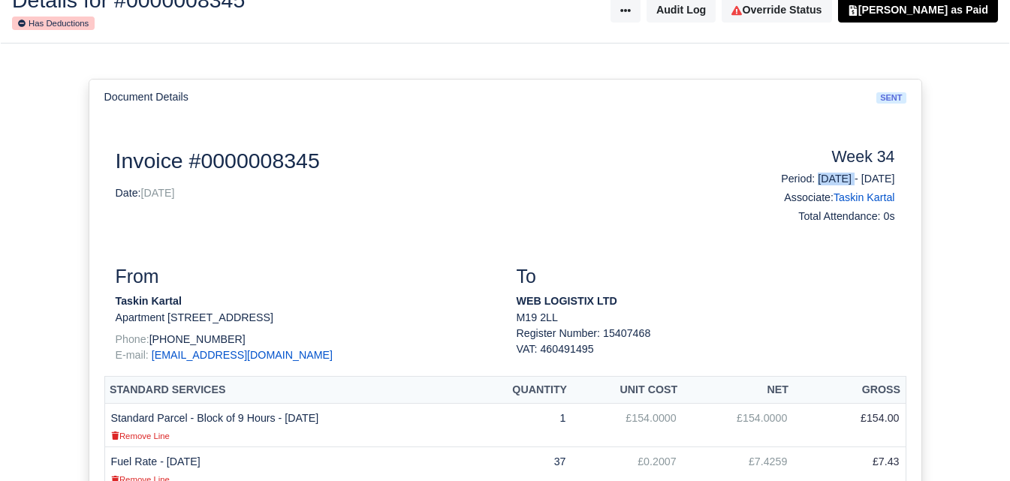
drag, startPoint x: 776, startPoint y: 179, endPoint x: 828, endPoint y: 182, distance: 52.7
click at [828, 182] on h6 "Period: [DATE] - [DATE]" at bounding box center [806, 179] width 178 height 13
copy h6 "[DATE]"
drag, startPoint x: 840, startPoint y: 179, endPoint x: 897, endPoint y: 179, distance: 57.1
click at [897, 179] on div "Week 34 Period: [DATE] - [DATE] Associate: Taskin Kartal Total Attendance: 0s" at bounding box center [806, 189] width 200 height 82
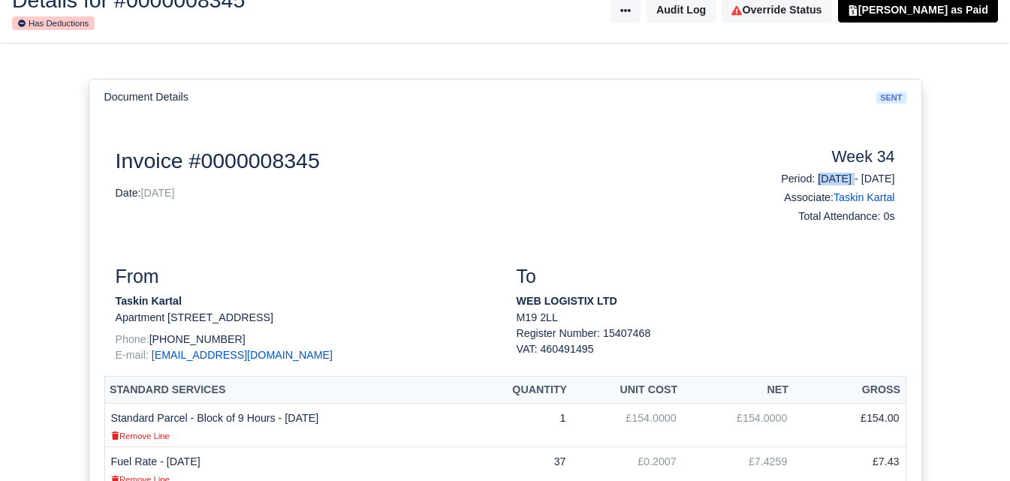
copy h6 "[DATE]"
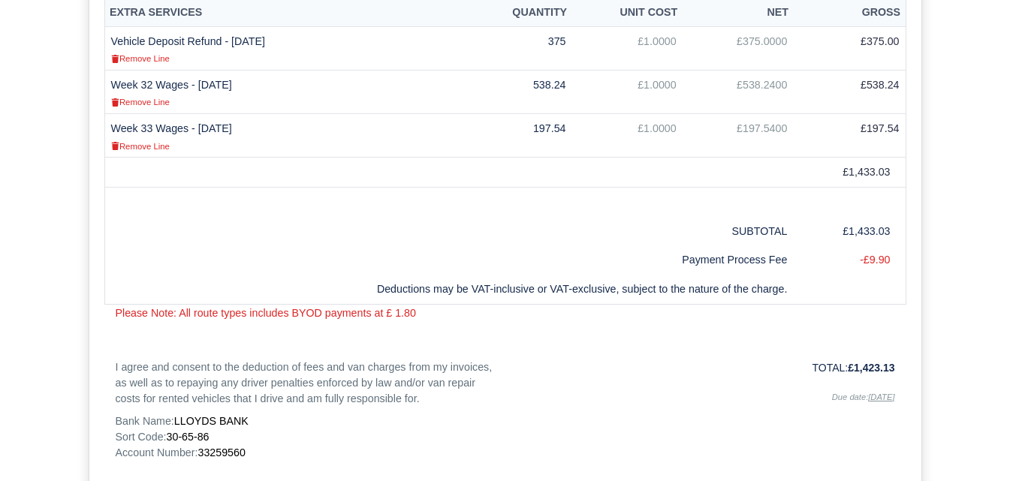
scroll to position [686, 0]
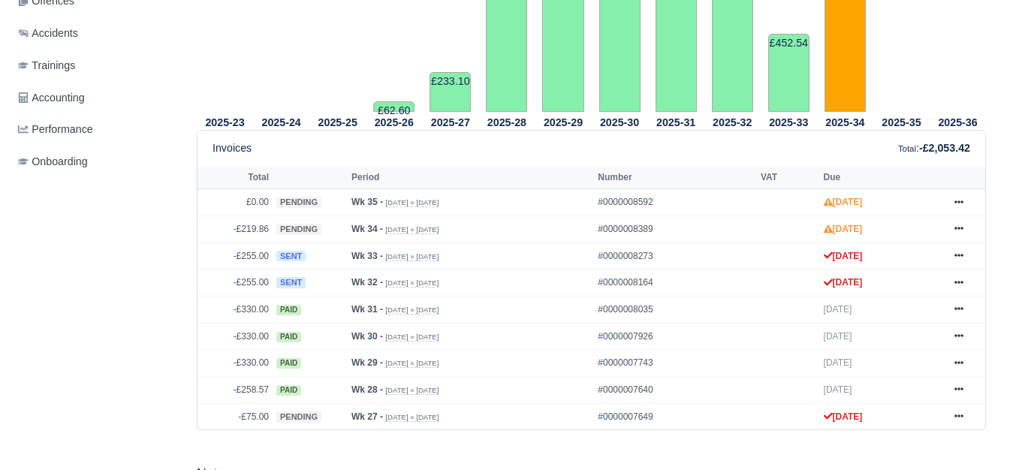
scroll to position [565, 0]
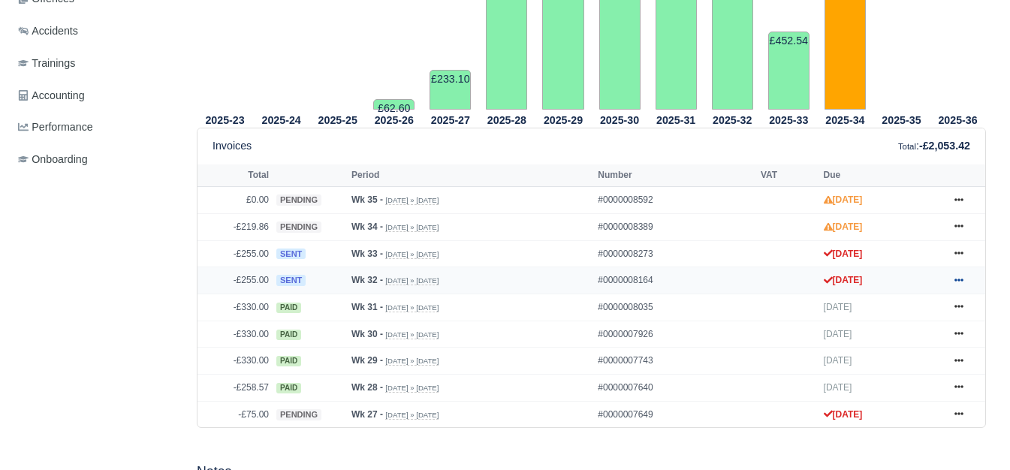
click at [963, 276] on icon at bounding box center [958, 280] width 9 height 9
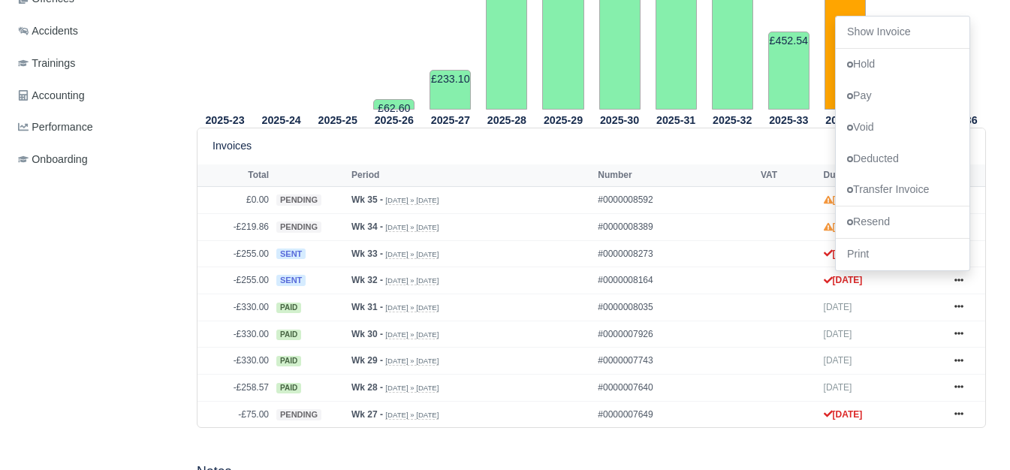
click at [131, 215] on div "Details Timesheet Invoices Wallet Customer Escalations Notes Attendance Documen…" at bounding box center [98, 335] width 173 height 1336
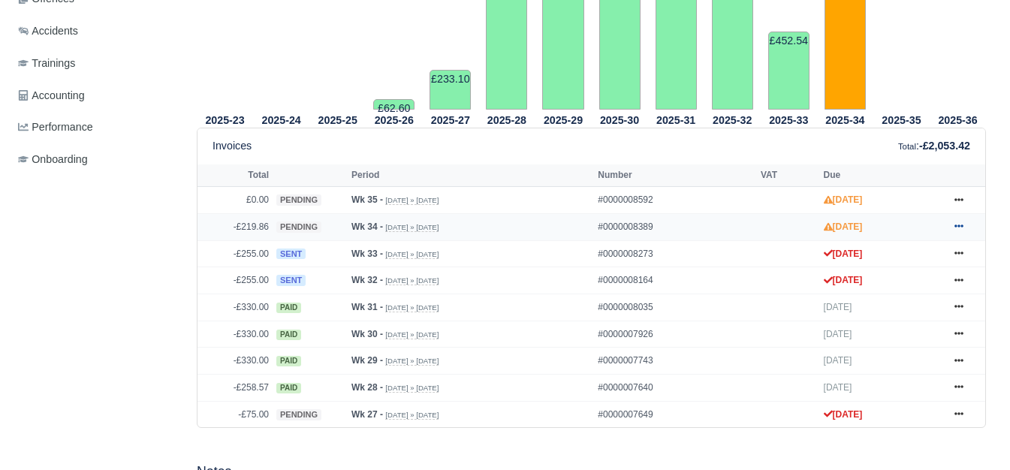
click at [953, 218] on link at bounding box center [959, 227] width 23 height 19
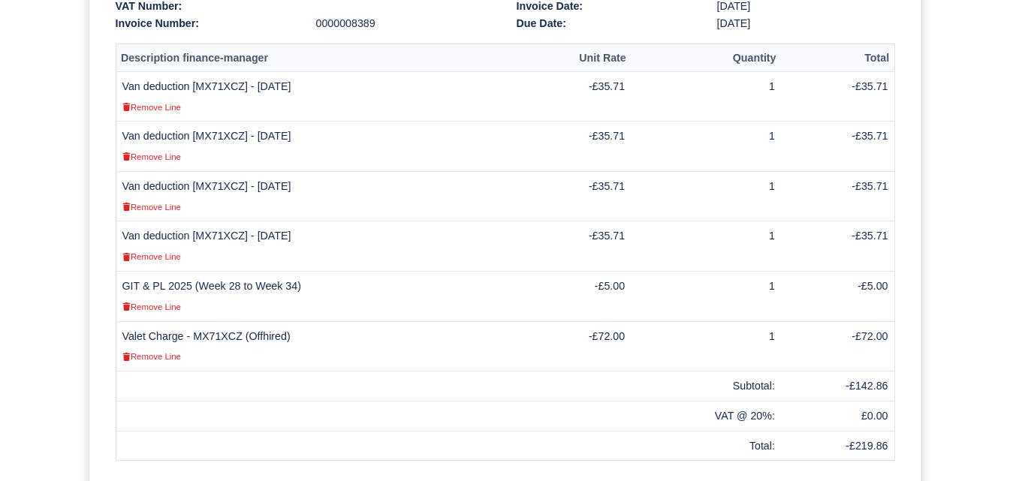
scroll to position [447, 0]
drag, startPoint x: 257, startPoint y: 233, endPoint x: 318, endPoint y: 237, distance: 61.7
click at [318, 237] on td "Van deduction [MX71XCZ] - [DATE] Remove Line" at bounding box center [315, 245] width 398 height 50
copy td "[DATE]"
drag, startPoint x: 857, startPoint y: 382, endPoint x: 893, endPoint y: 382, distance: 35.3
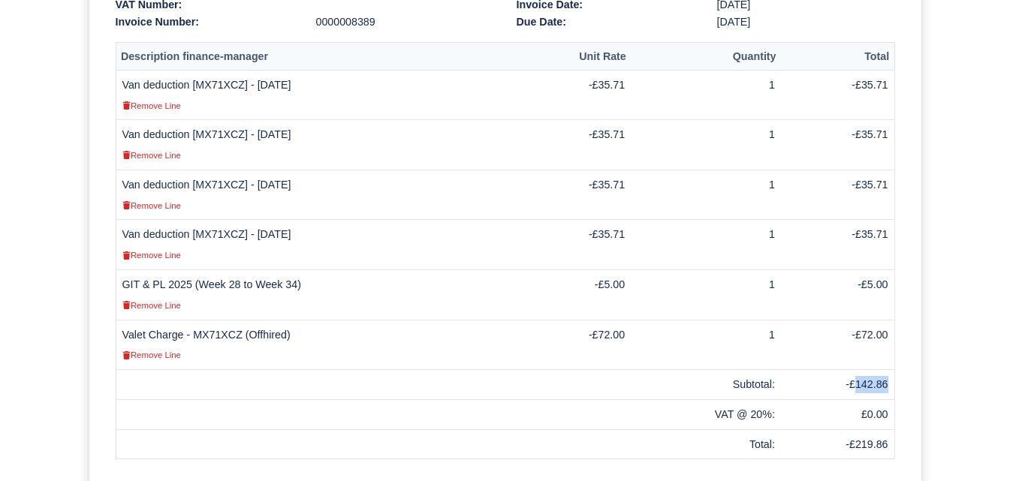
click at [893, 382] on td "-£142.86" at bounding box center [837, 385] width 113 height 30
copy td "142.86"
drag, startPoint x: 194, startPoint y: 333, endPoint x: 301, endPoint y: 339, distance: 107.6
click at [301, 339] on td "Valet Charge - MX71XCZ (Offhired) Remove Line" at bounding box center [315, 345] width 398 height 50
copy td "MX71XCZ (Offhired)"
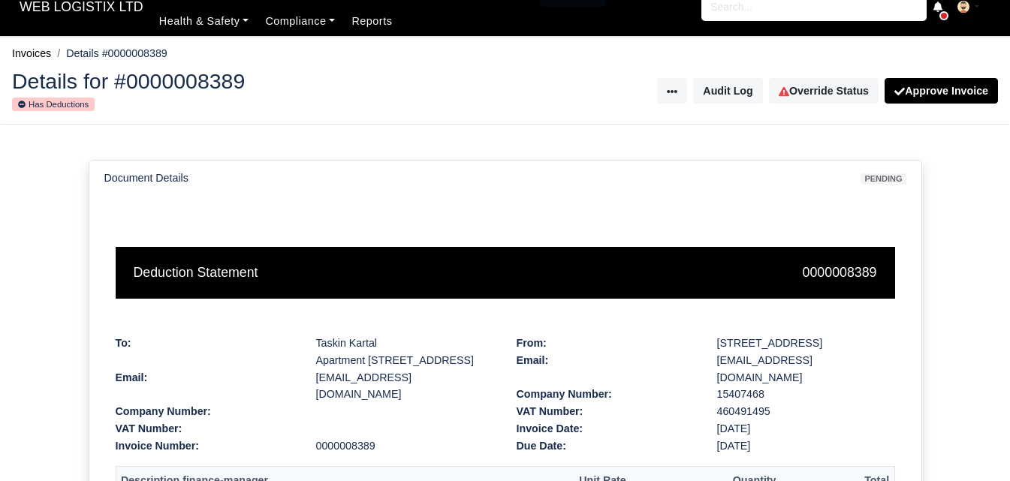
scroll to position [0, 0]
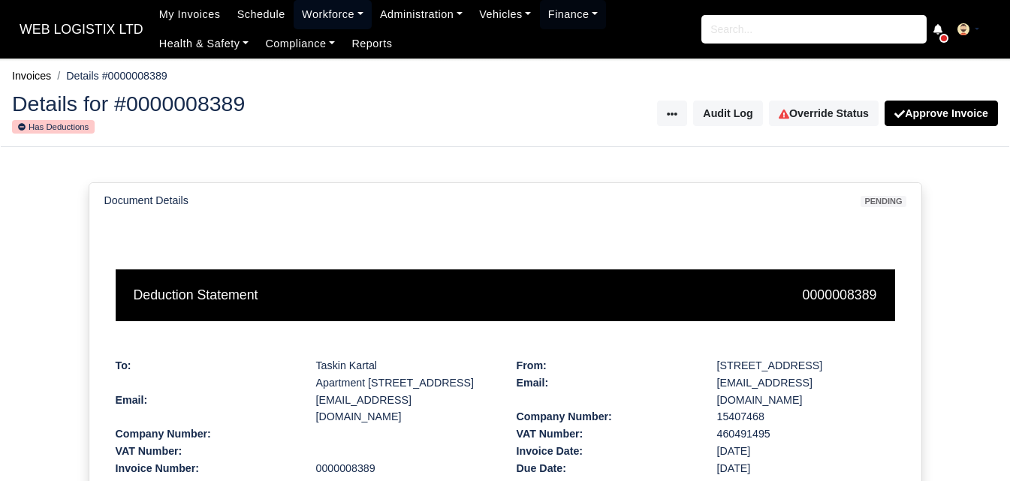
click at [311, 7] on link "Workforce" at bounding box center [333, 14] width 78 height 29
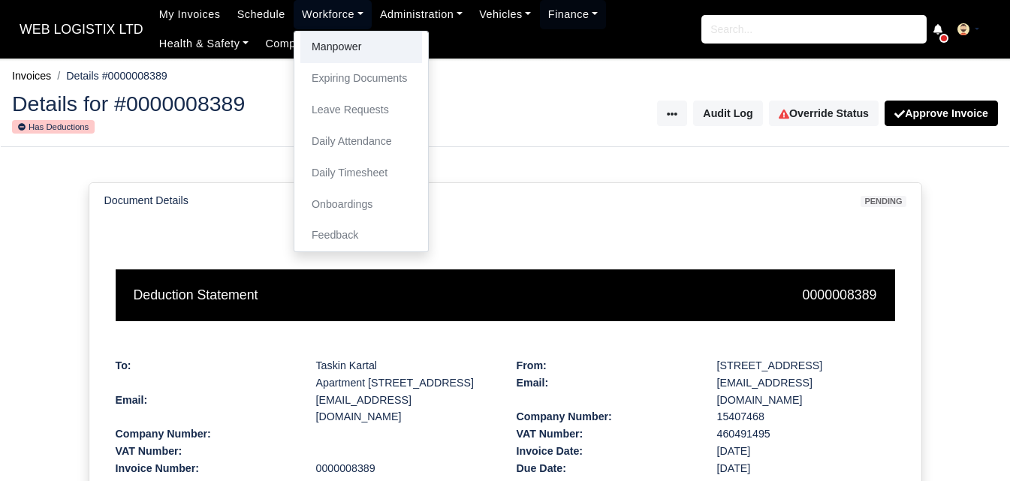
click at [329, 54] on link "Manpower" at bounding box center [361, 48] width 122 height 32
